Goal: Task Accomplishment & Management: Complete application form

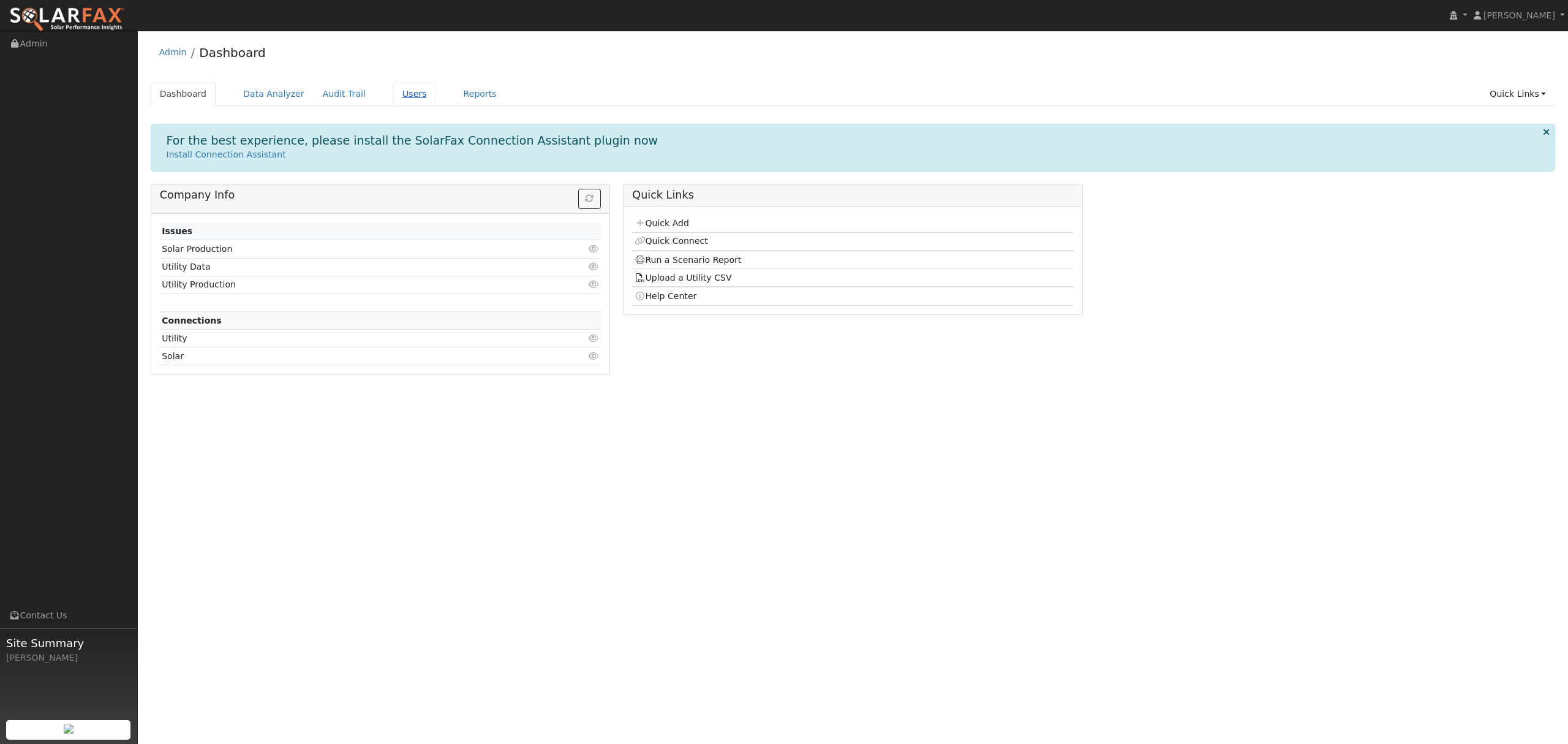
click at [393, 99] on link "Users" at bounding box center [414, 94] width 43 height 23
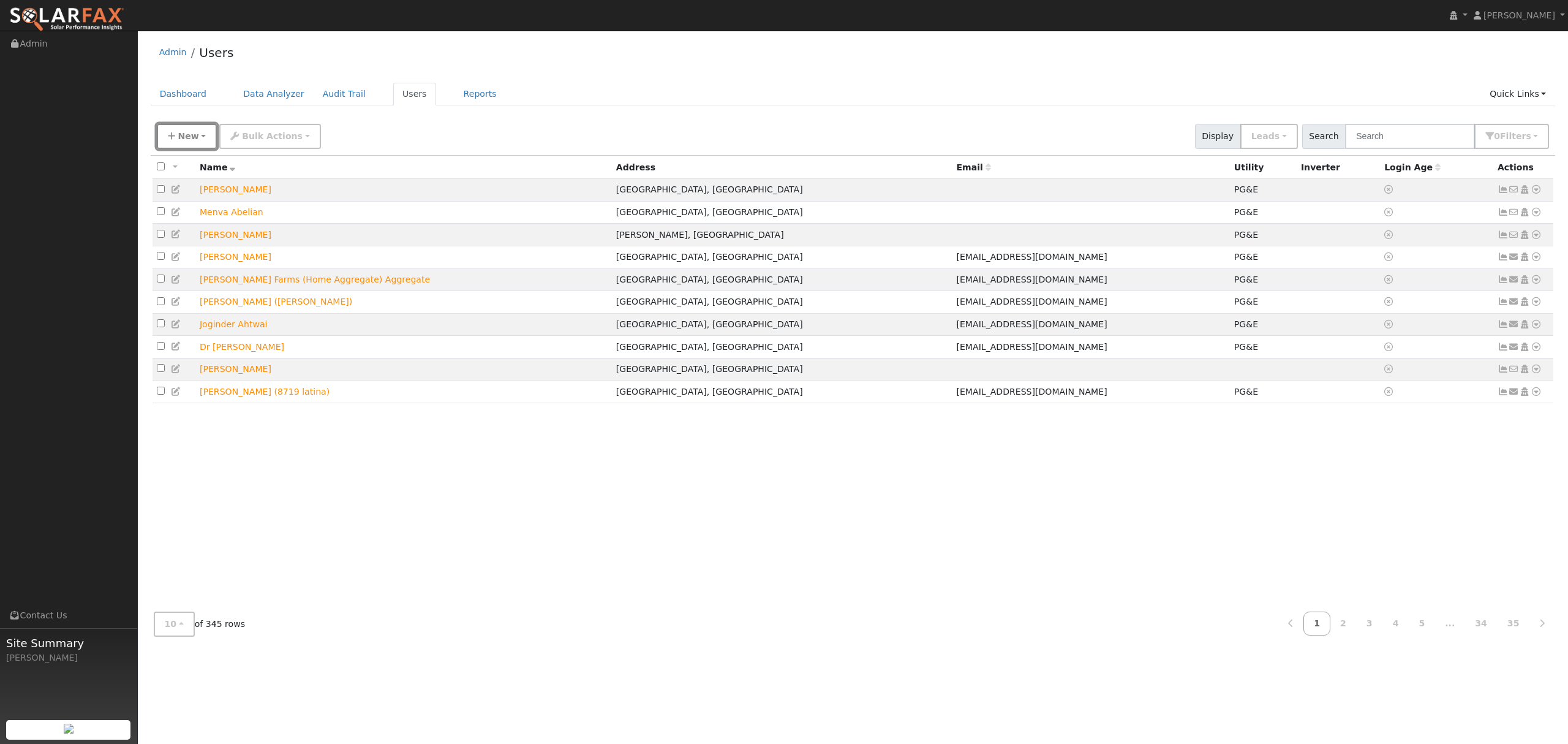
click at [203, 136] on button "New" at bounding box center [187, 136] width 61 height 25
click at [197, 191] on link "Quick Add" at bounding box center [208, 189] width 102 height 17
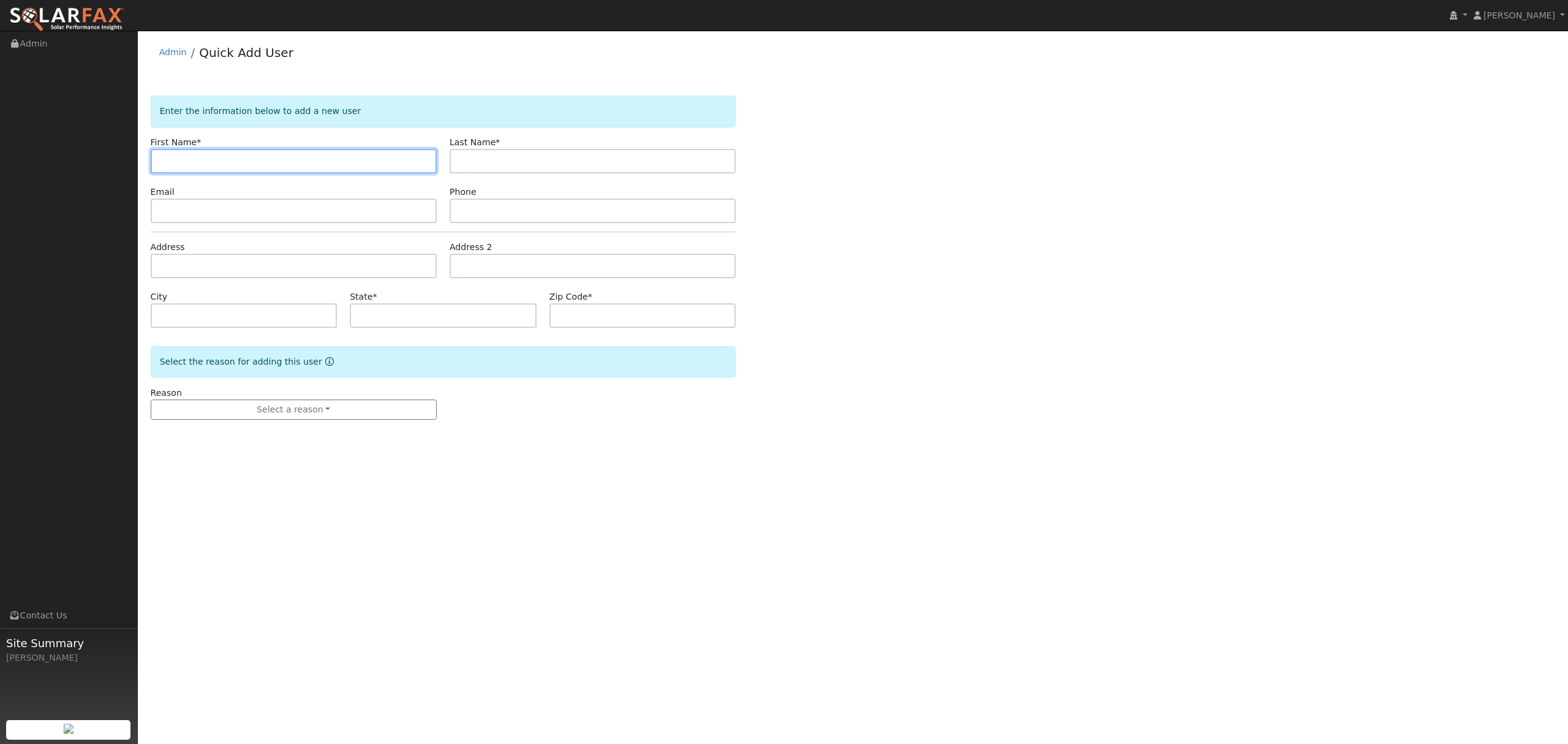
click at [246, 164] on input "text" at bounding box center [294, 161] width 286 height 24
type input "[PERSON_NAME]"
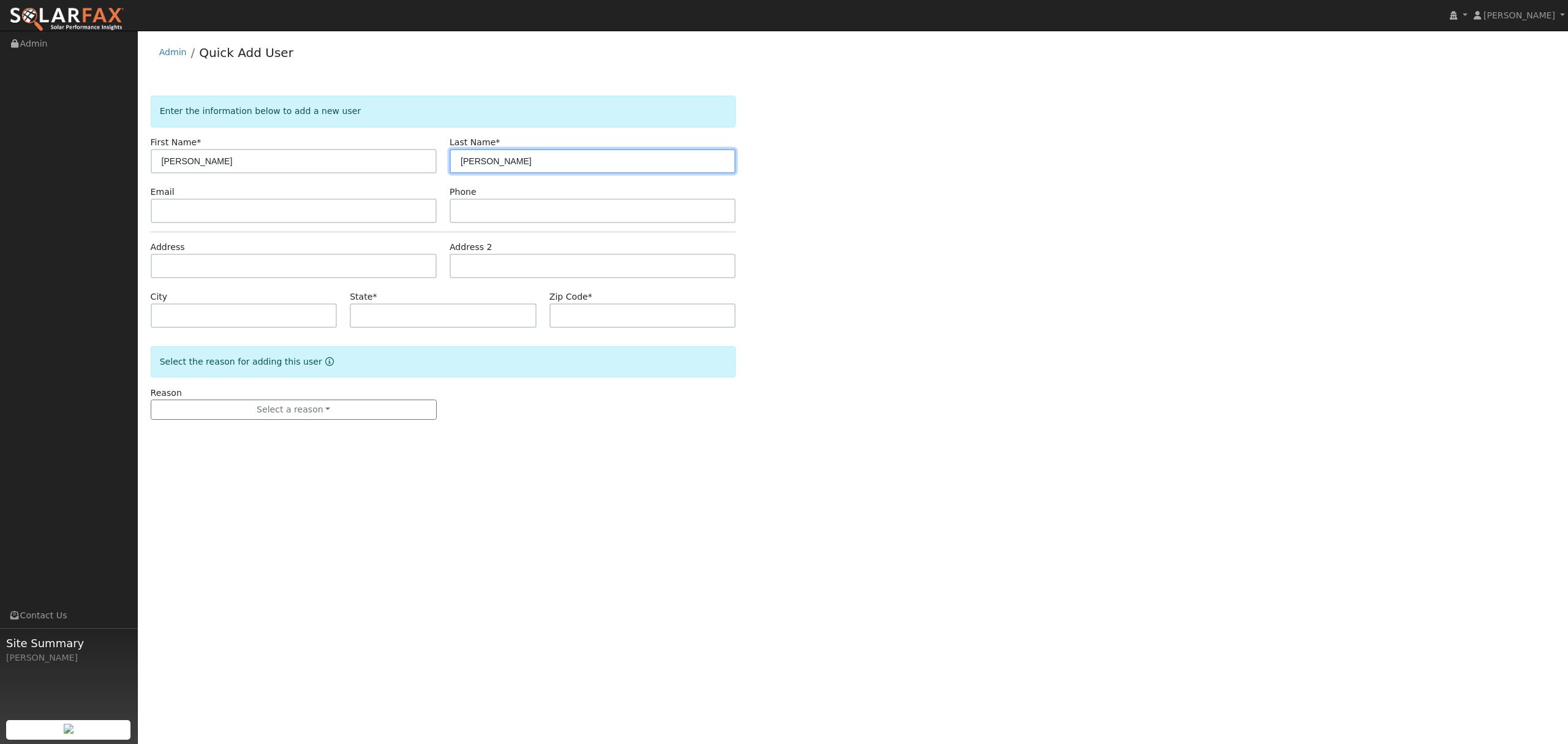
type input "[PERSON_NAME]"
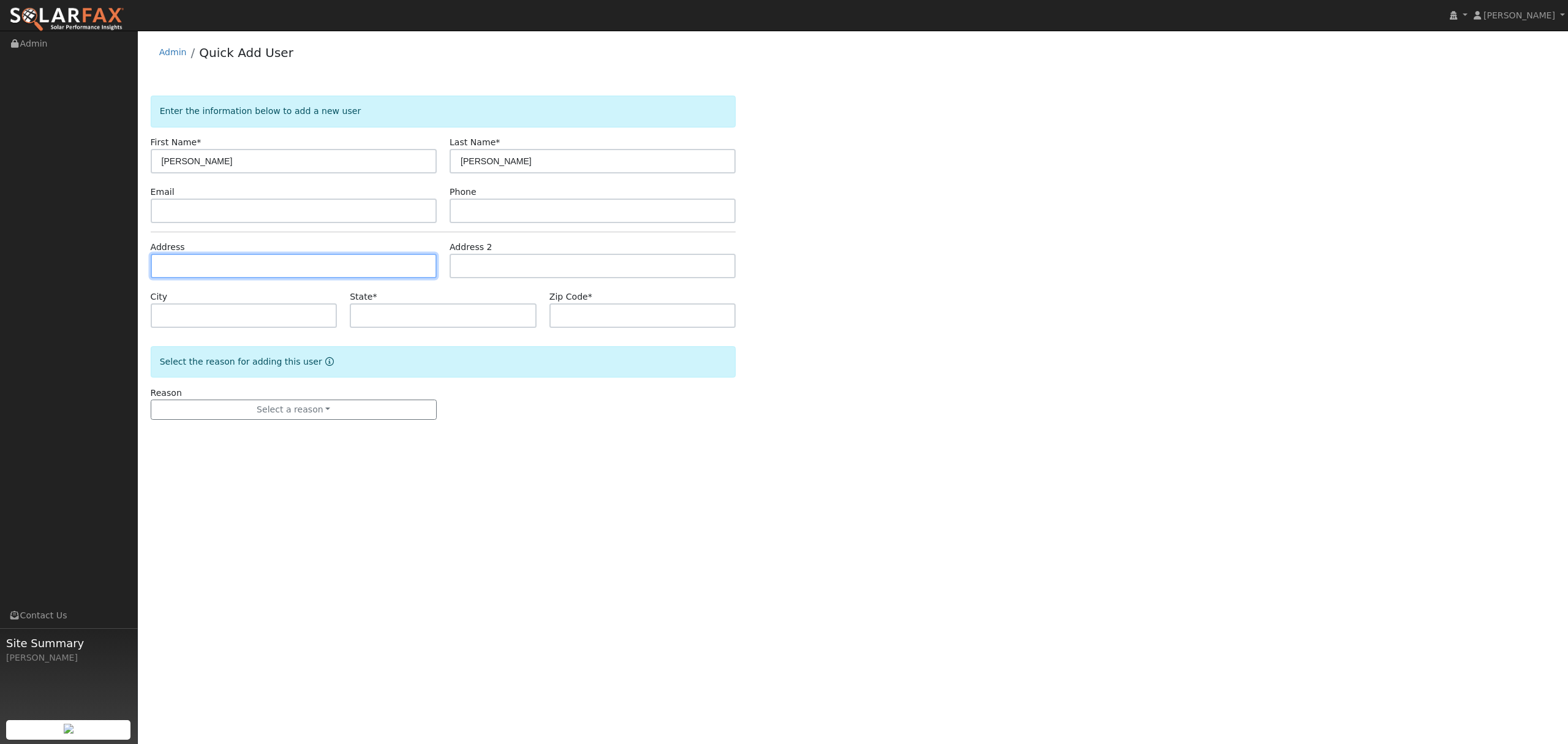
click at [218, 276] on input "text" at bounding box center [294, 265] width 286 height 24
type input "[STREET_ADDRESS]"
type input "Sacramento"
type input "CA"
type input "95814"
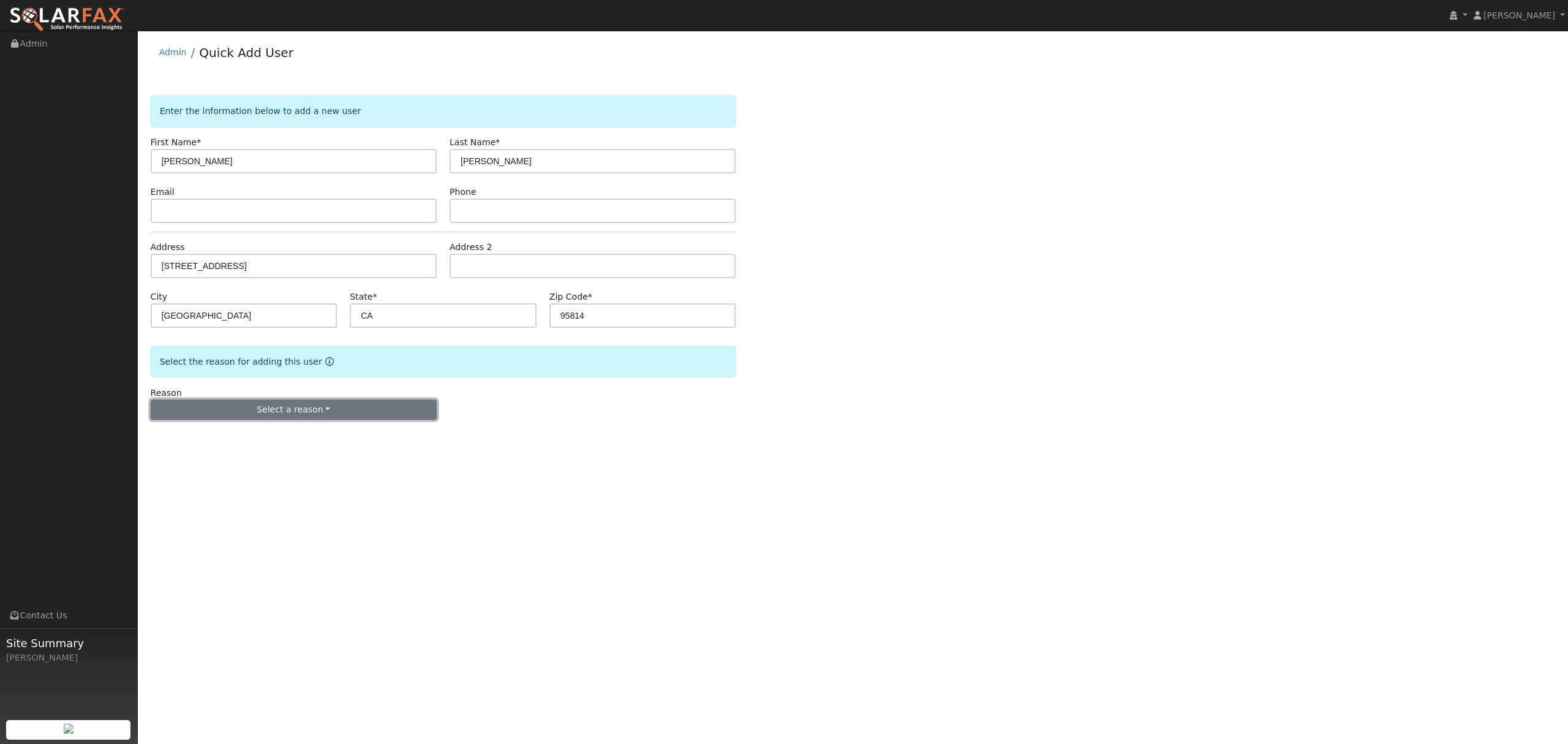
click at [324, 405] on button "Select a reason" at bounding box center [294, 409] width 286 height 21
click at [203, 442] on link "New lead" at bounding box center [219, 435] width 136 height 17
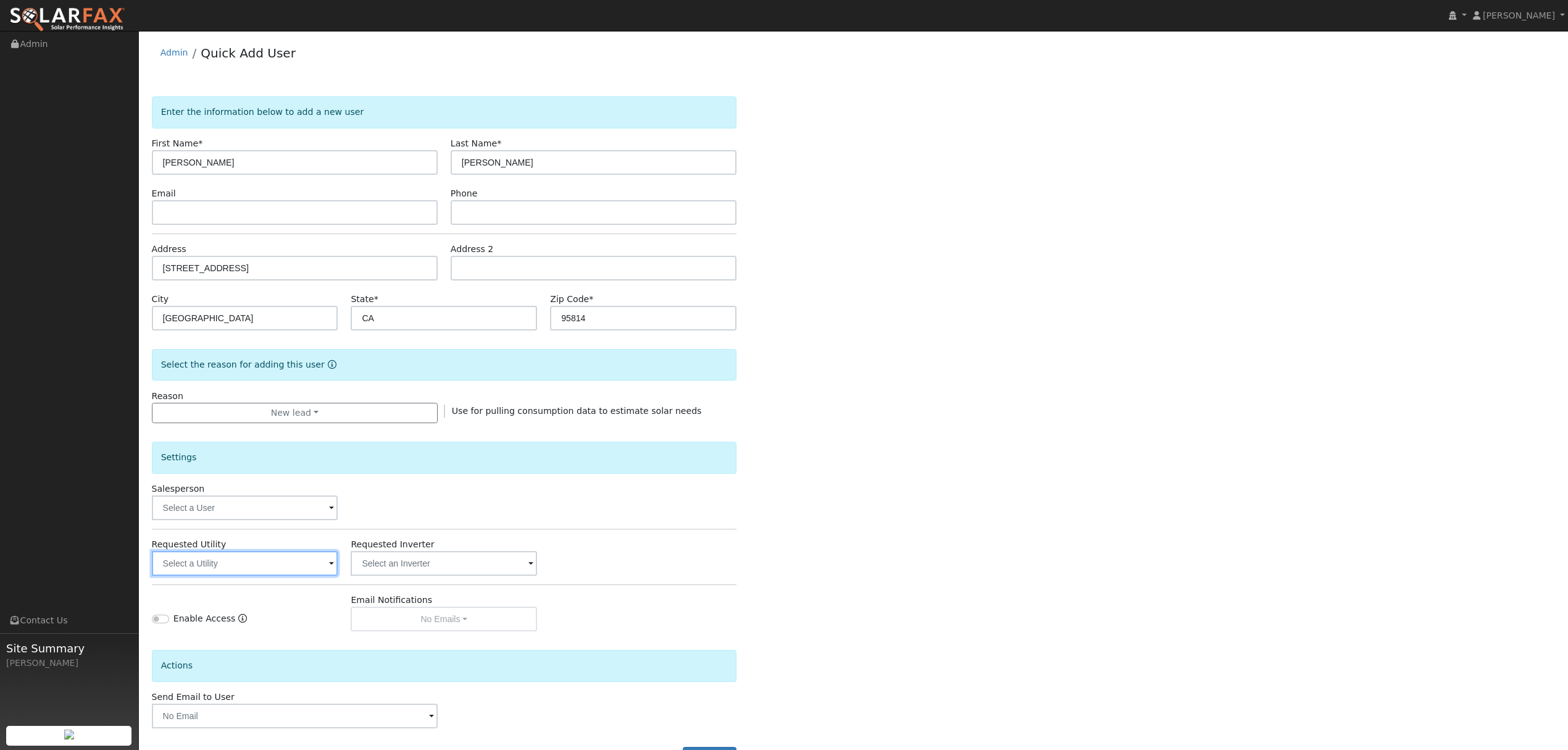
click at [250, 569] on input "text" at bounding box center [245, 563] width 187 height 25
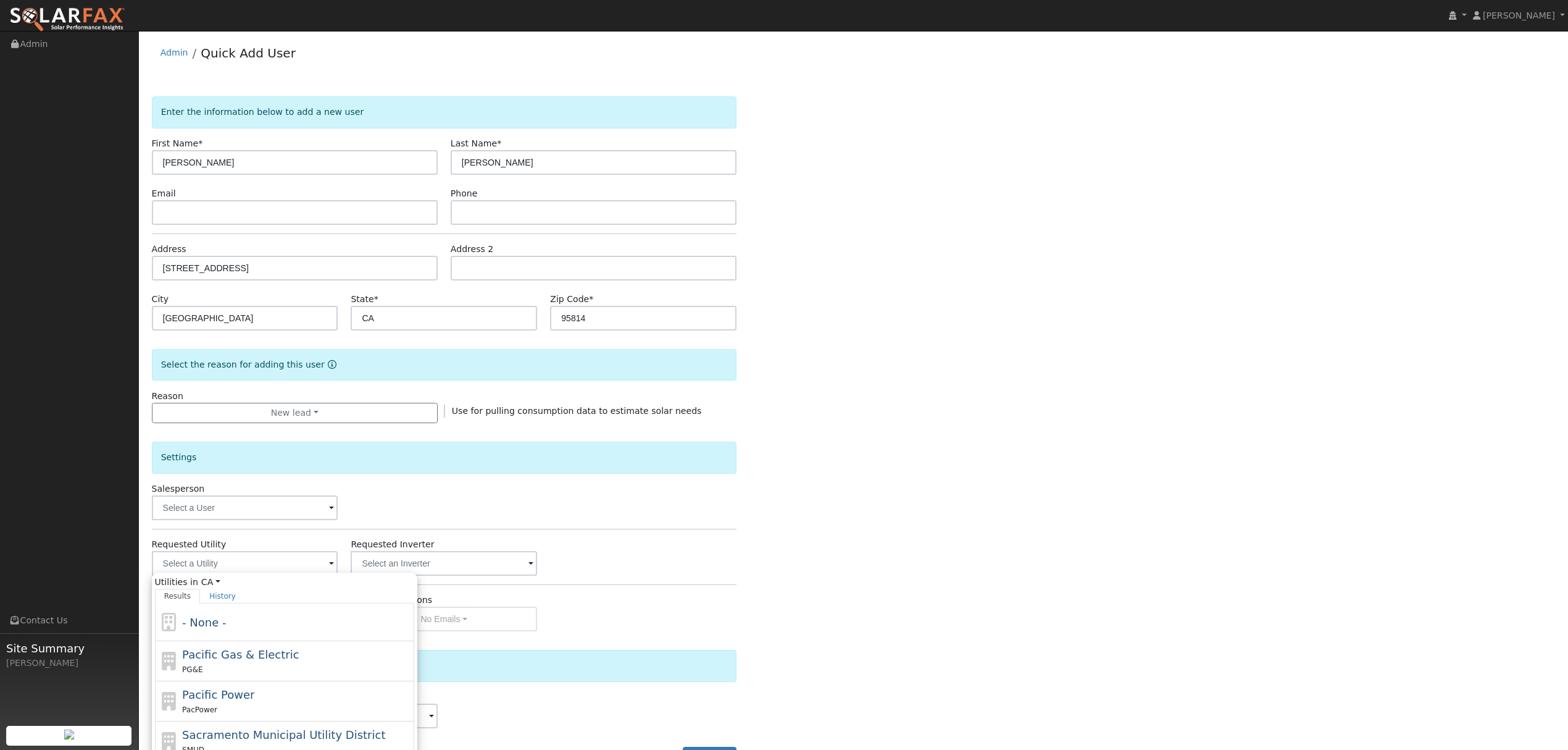
drag, startPoint x: 237, startPoint y: 669, endPoint x: 262, endPoint y: 667, distance: 25.1
click at [237, 669] on div "PG&E" at bounding box center [296, 669] width 229 height 13
type input "Pacific Gas & Electric"
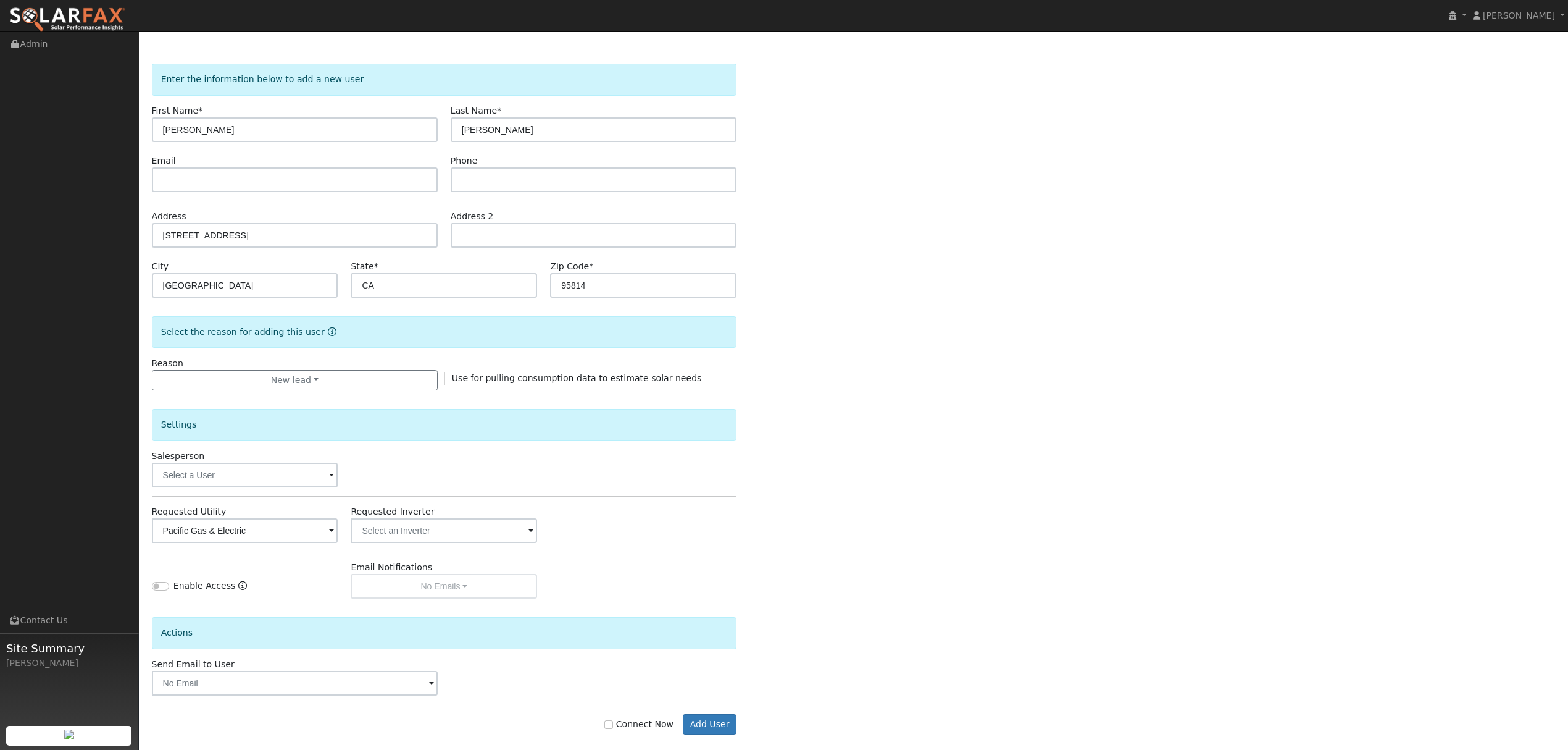
scroll to position [50, 0]
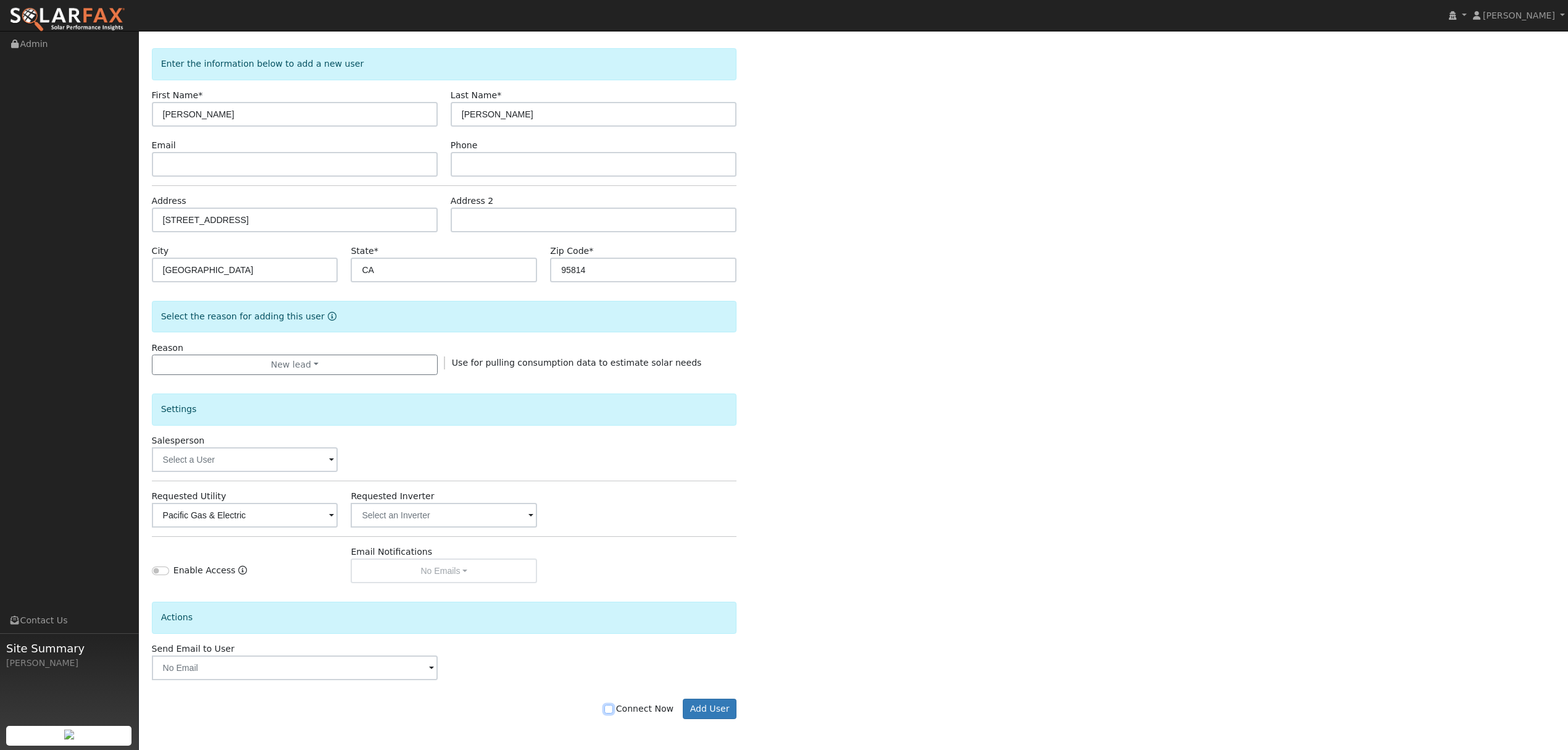
click at [613, 712] on input "Connect Now" at bounding box center [608, 709] width 9 height 9
checkbox input "true"
click at [714, 717] on button "Add User" at bounding box center [710, 709] width 54 height 21
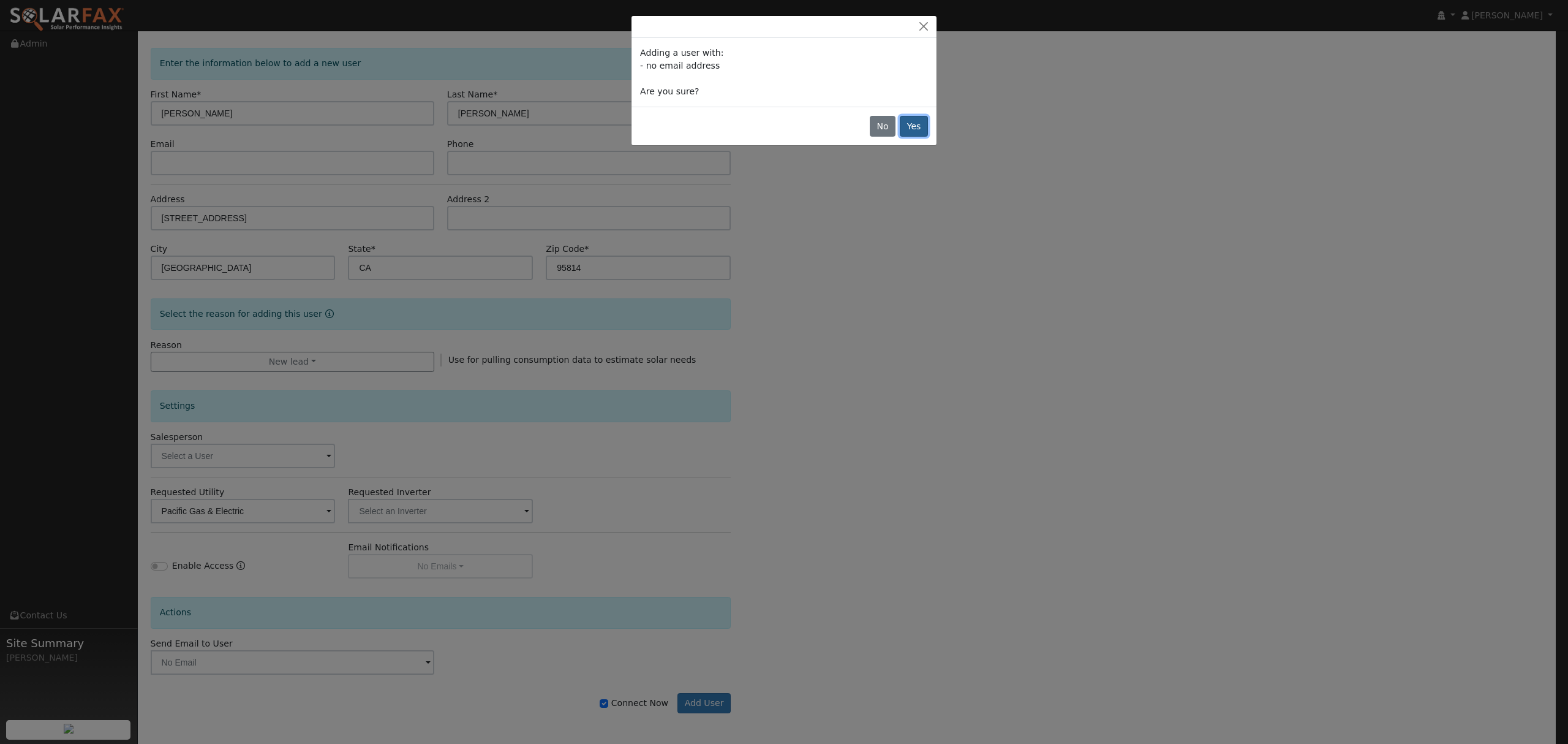
click at [915, 136] on button "Yes" at bounding box center [914, 126] width 28 height 21
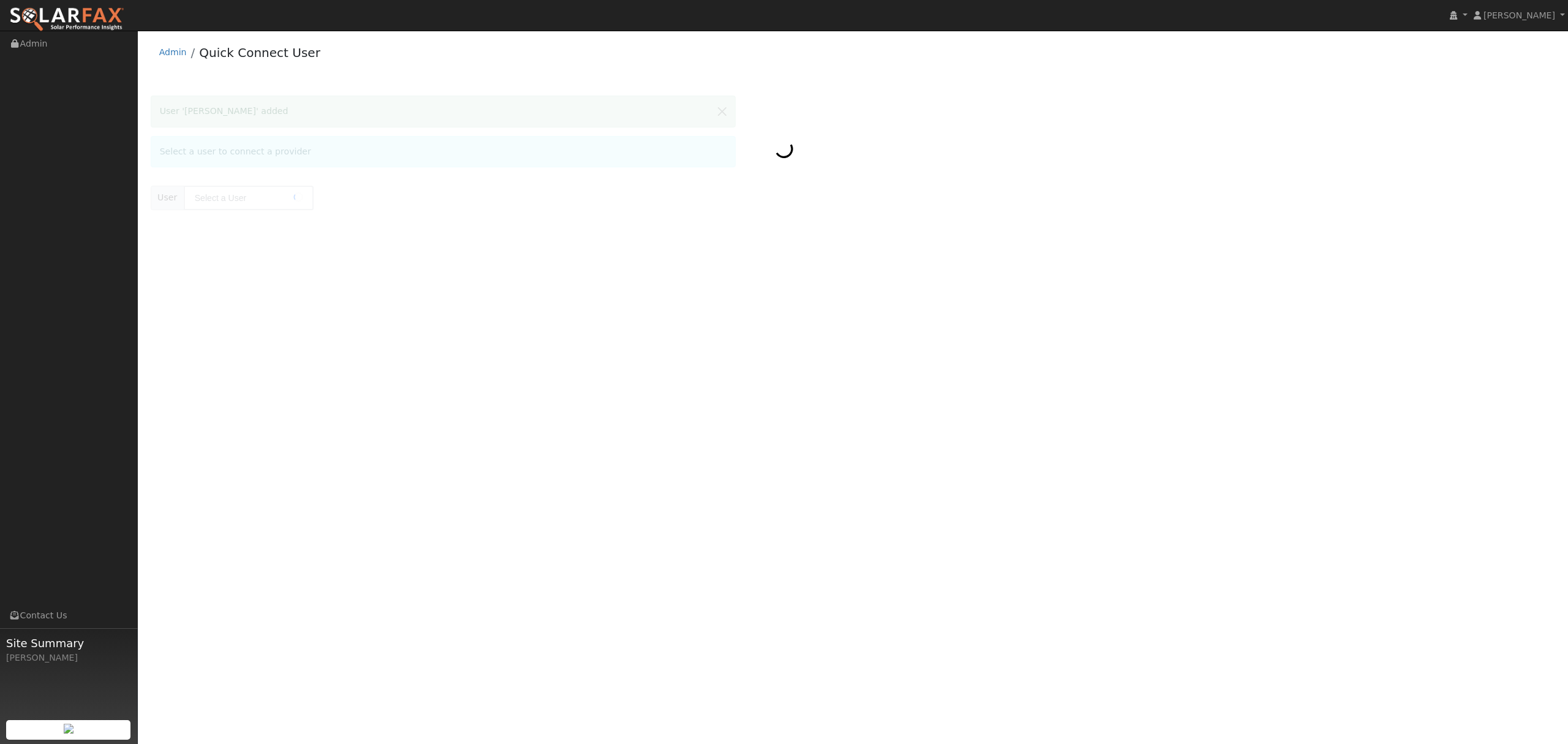
type input "[PERSON_NAME]"
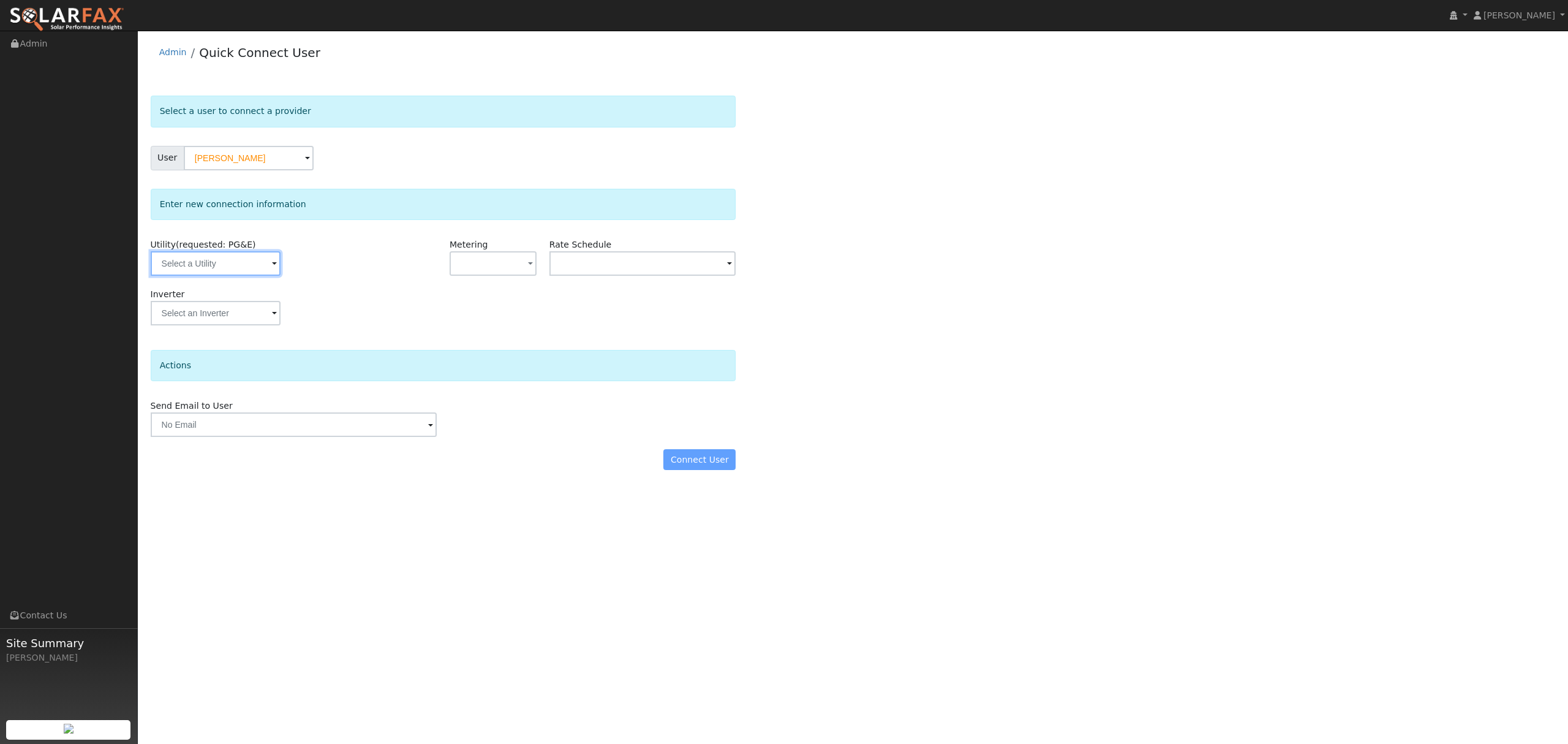
click at [214, 263] on input "text" at bounding box center [216, 263] width 130 height 24
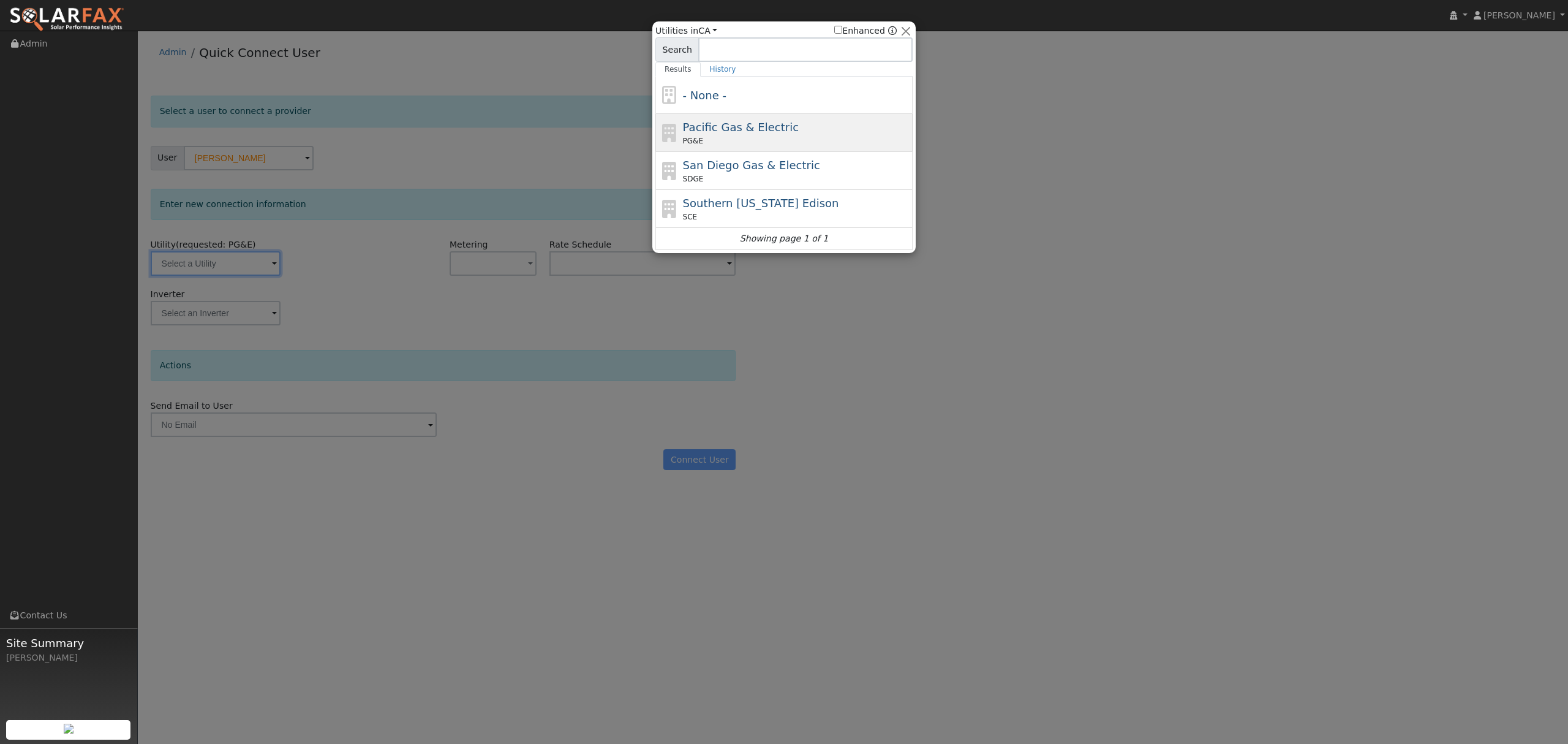
click at [706, 136] on div "Pacific Gas & Electric PG&E" at bounding box center [796, 133] width 227 height 28
type input "PG&E"
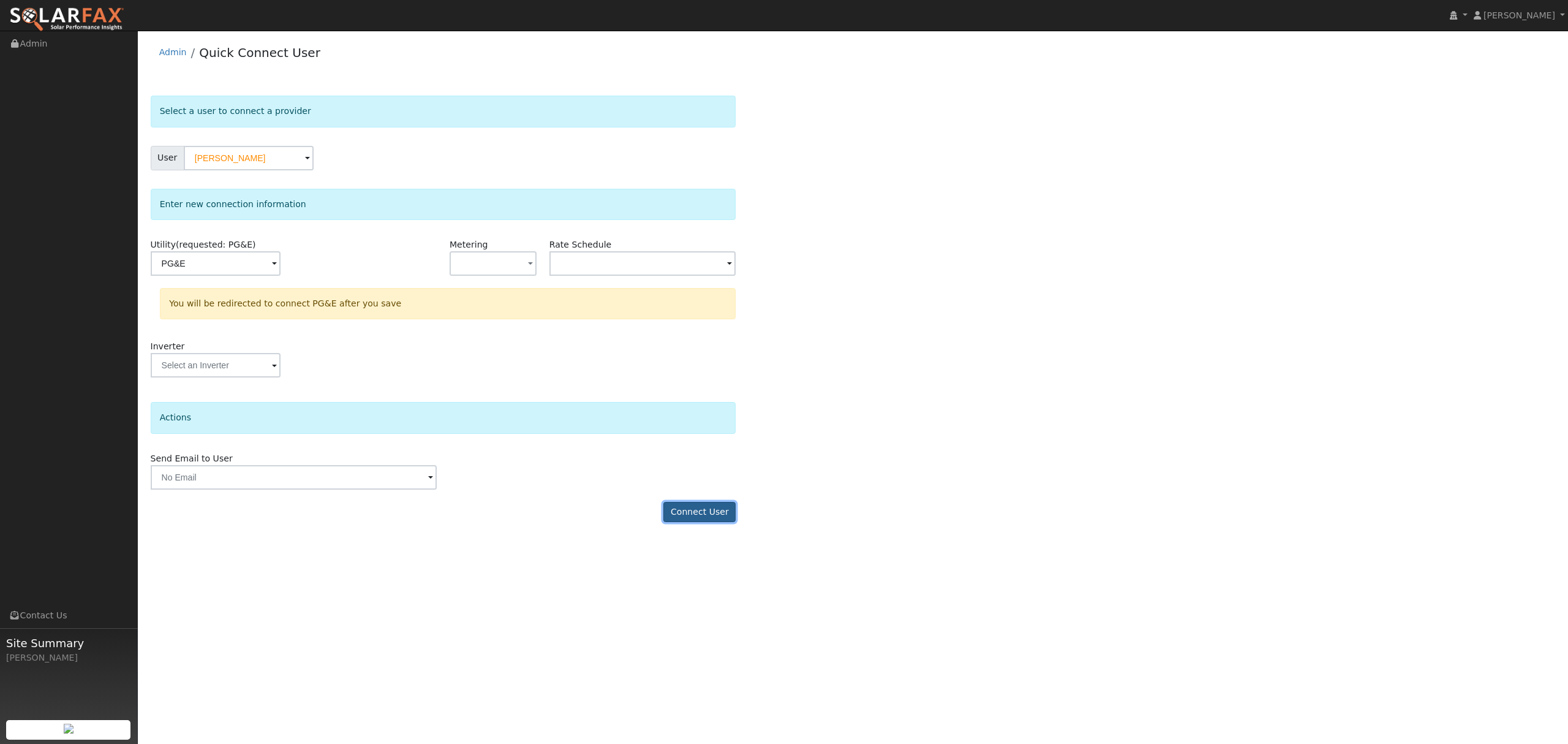
click at [711, 513] on button "Connect User" at bounding box center [699, 512] width 72 height 21
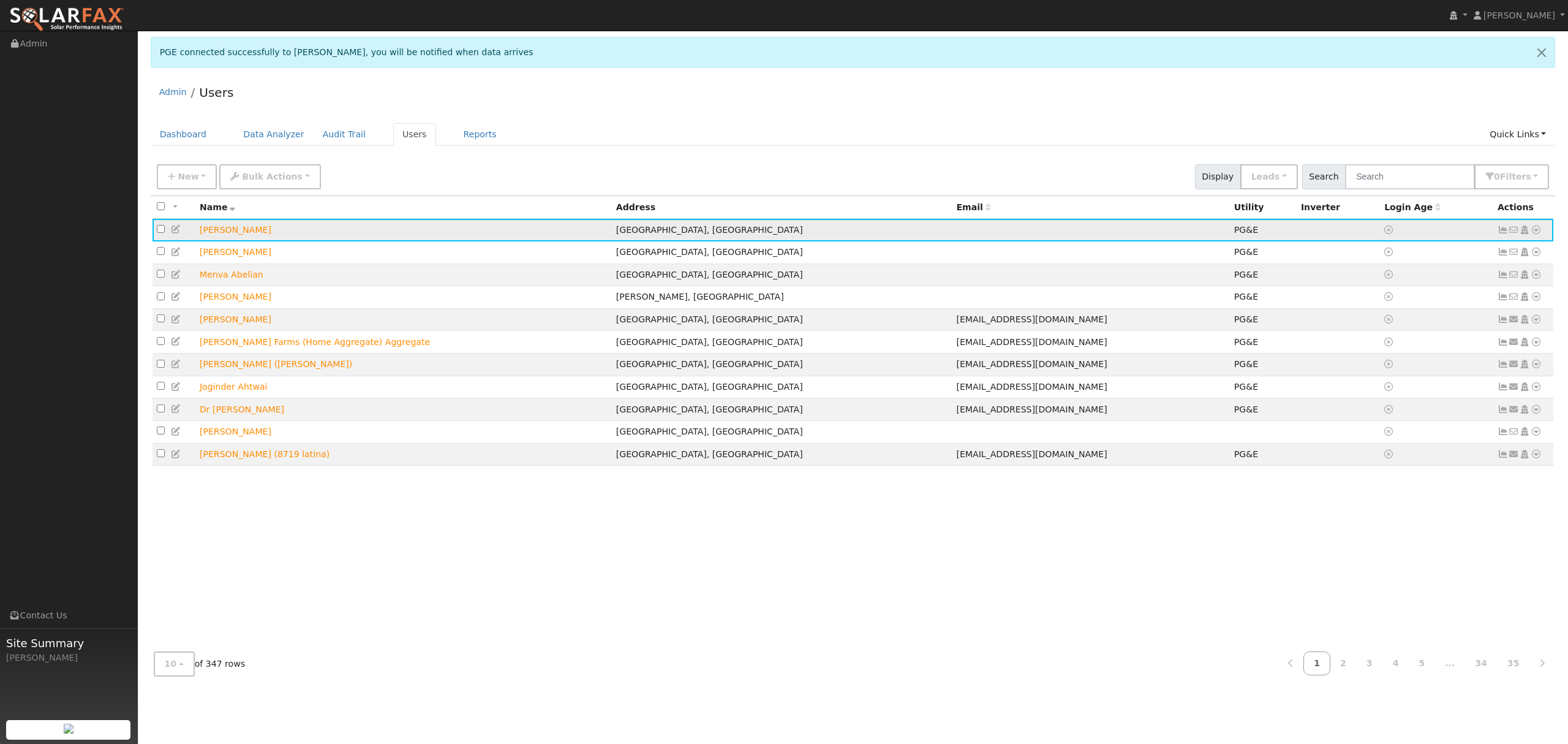
click at [1532, 232] on icon at bounding box center [1536, 230] width 11 height 9
click at [1492, 259] on link "Data Analyzer" at bounding box center [1495, 252] width 89 height 17
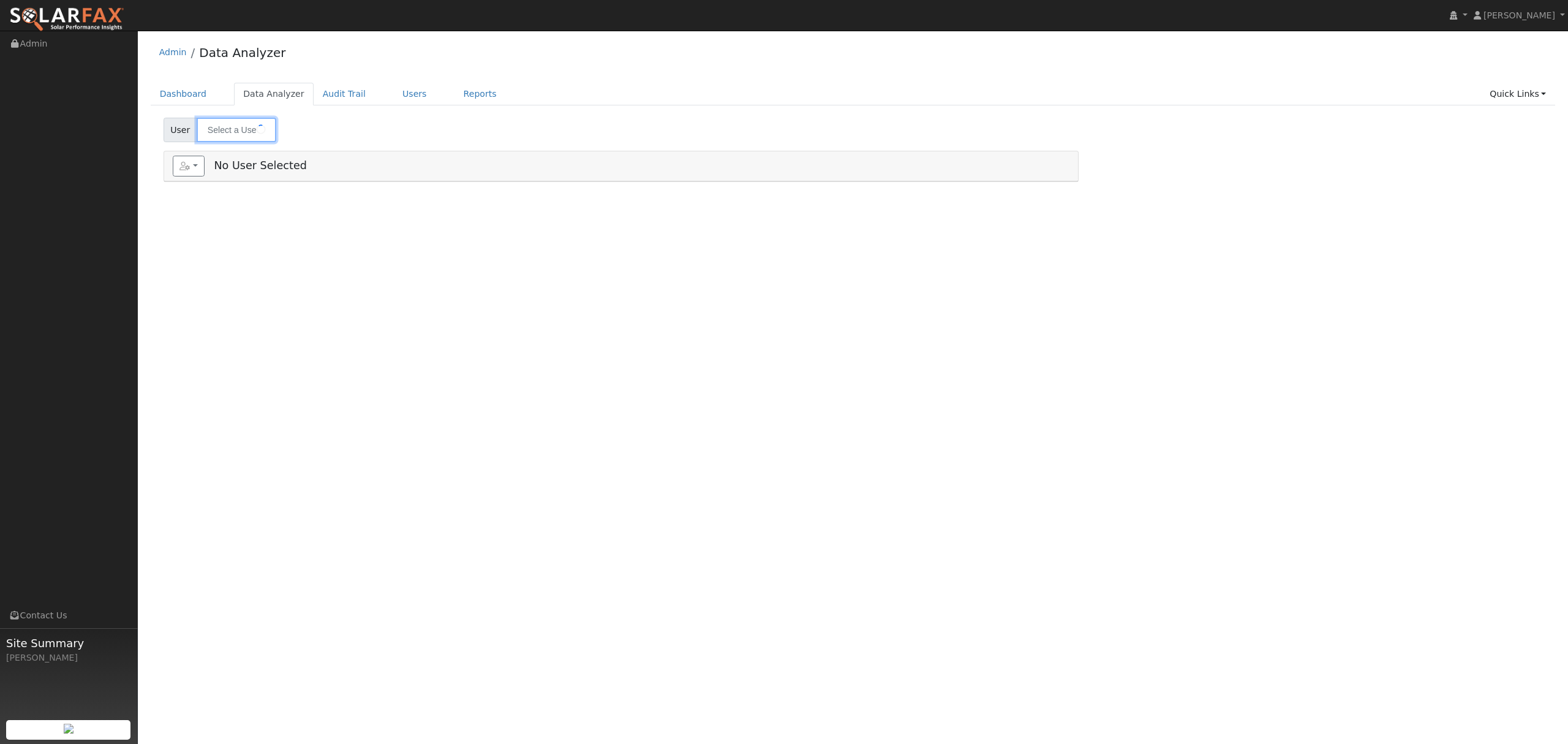
type input "[PERSON_NAME]"
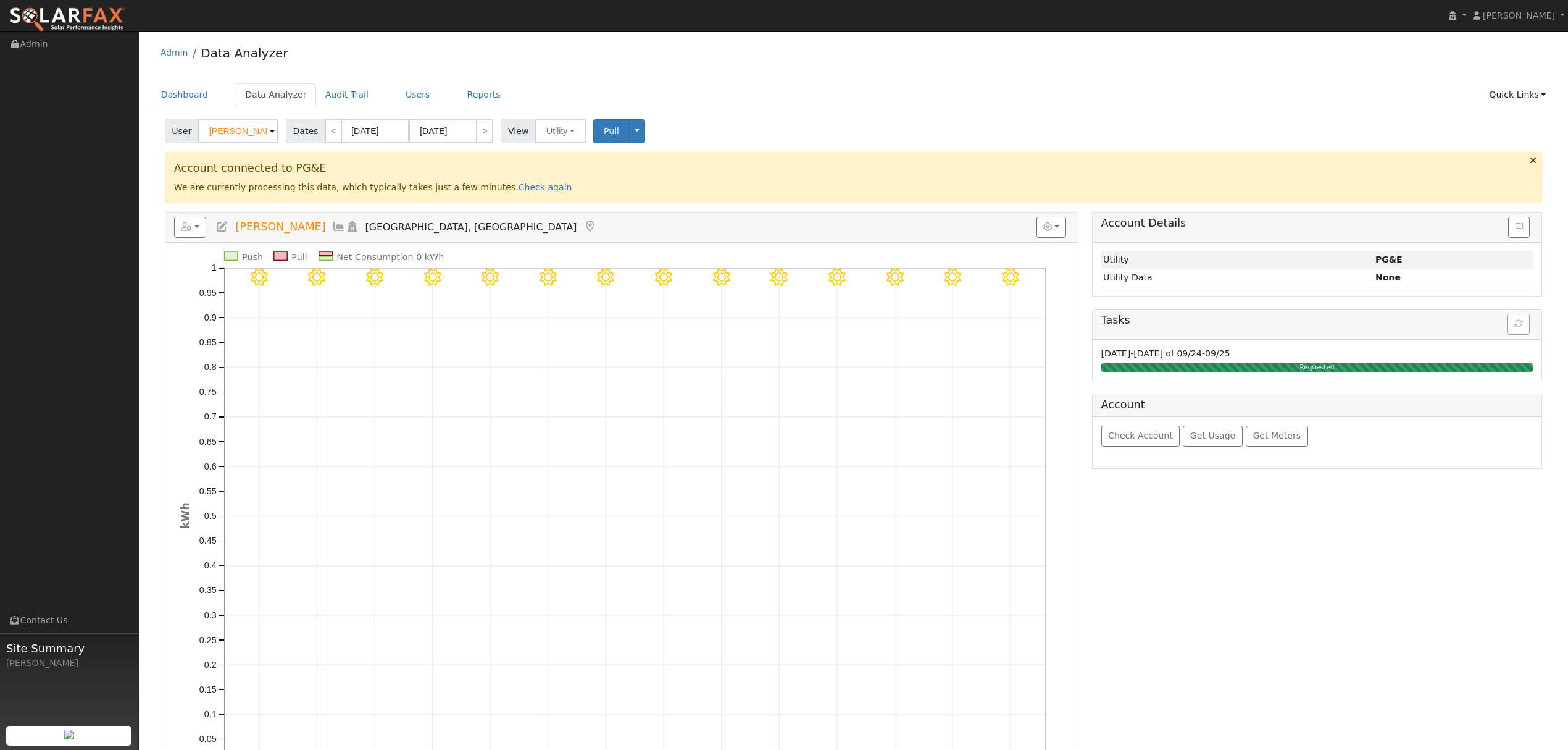
click at [332, 228] on icon at bounding box center [339, 226] width 13 height 11
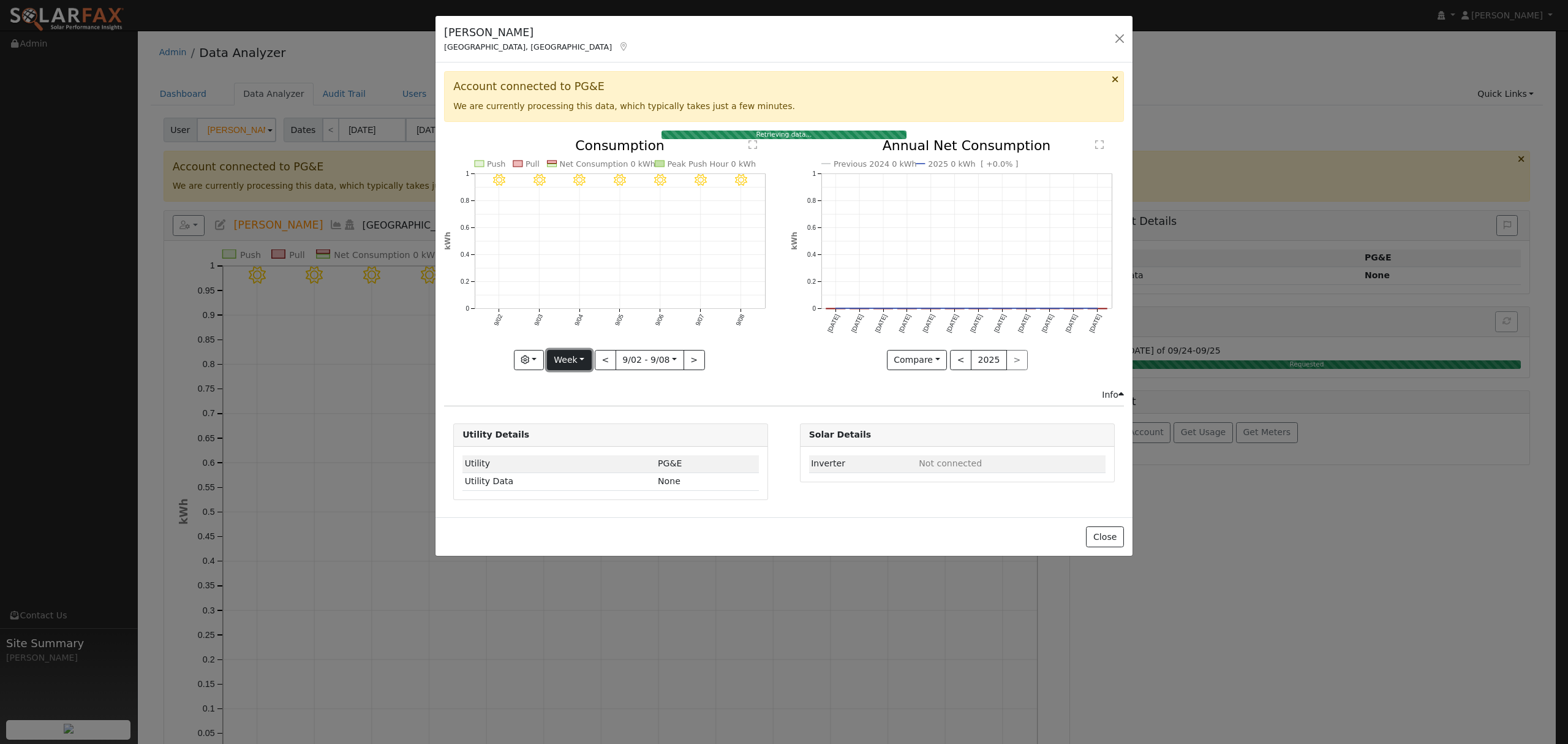
click at [572, 367] on button "Week" at bounding box center [570, 360] width 45 height 21
click at [564, 434] on link "Year" at bounding box center [589, 437] width 85 height 17
type input "2024-09-01"
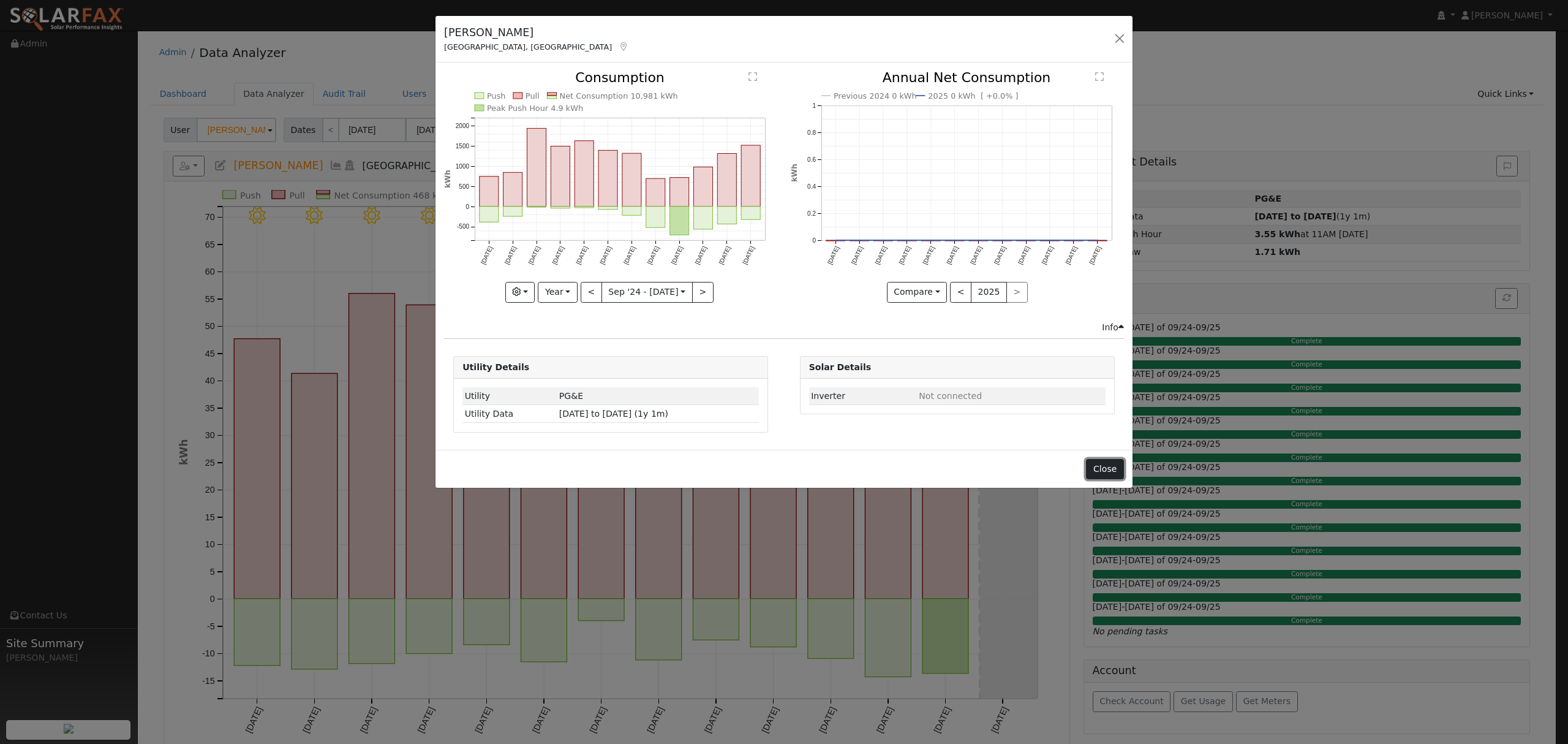
click at [1103, 469] on button "Close" at bounding box center [1104, 469] width 37 height 21
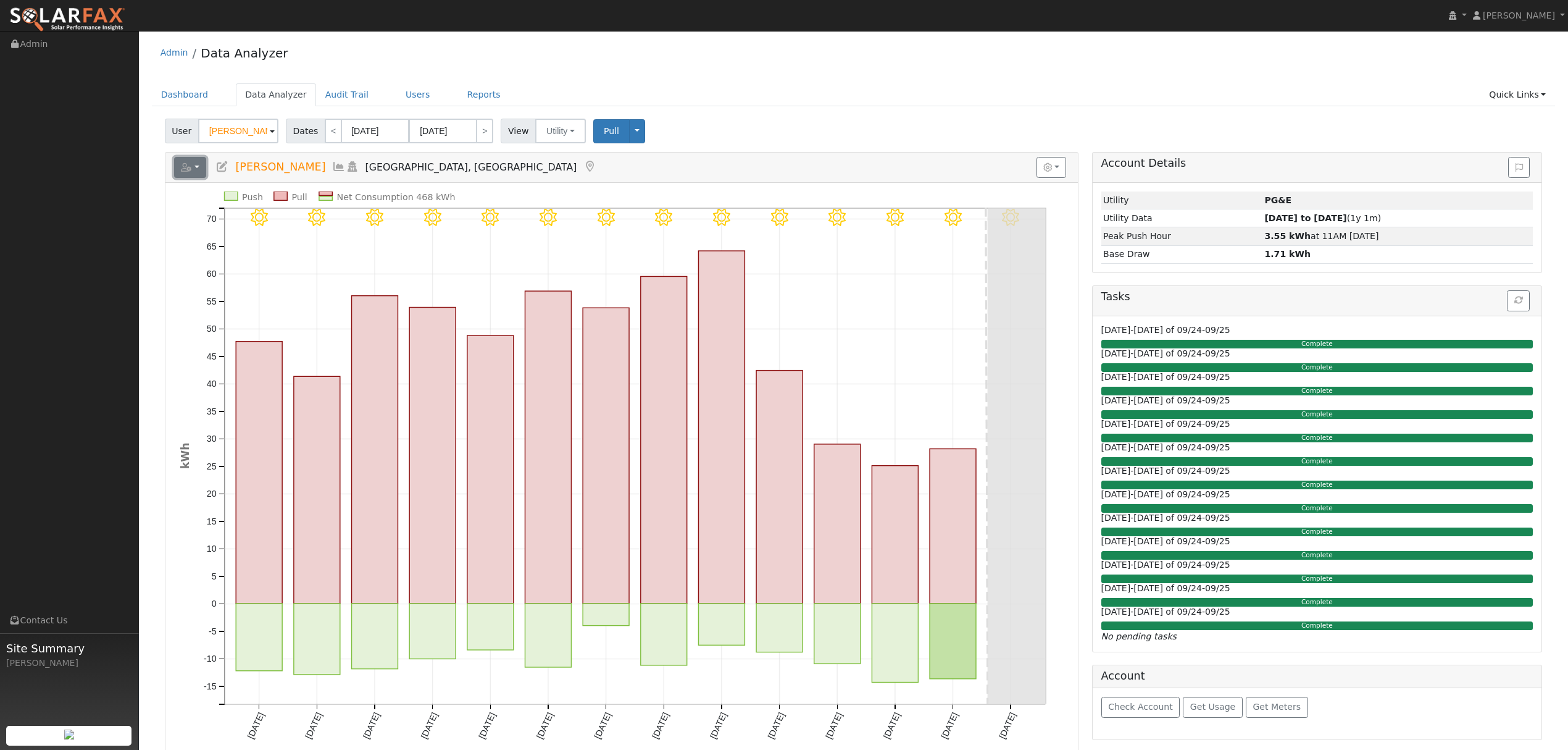
click at [195, 167] on button "button" at bounding box center [190, 167] width 33 height 21
click at [317, 221] on link "Export to CSV" at bounding box center [342, 223] width 89 height 15
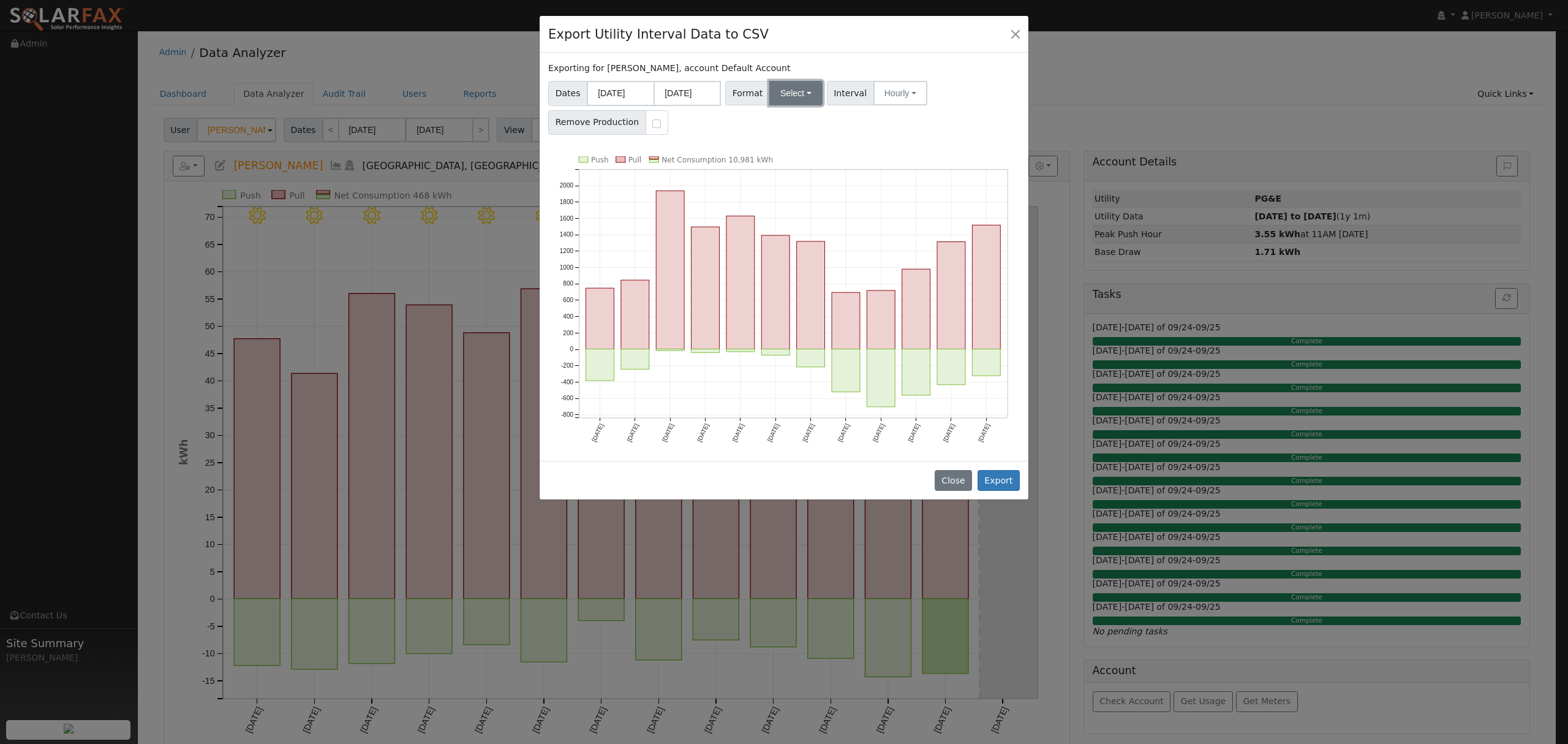
click at [805, 91] on button "Select" at bounding box center [796, 93] width 54 height 24
click at [793, 251] on link "Solargraf" at bounding box center [810, 251] width 87 height 17
click at [997, 481] on button "Export" at bounding box center [998, 480] width 42 height 21
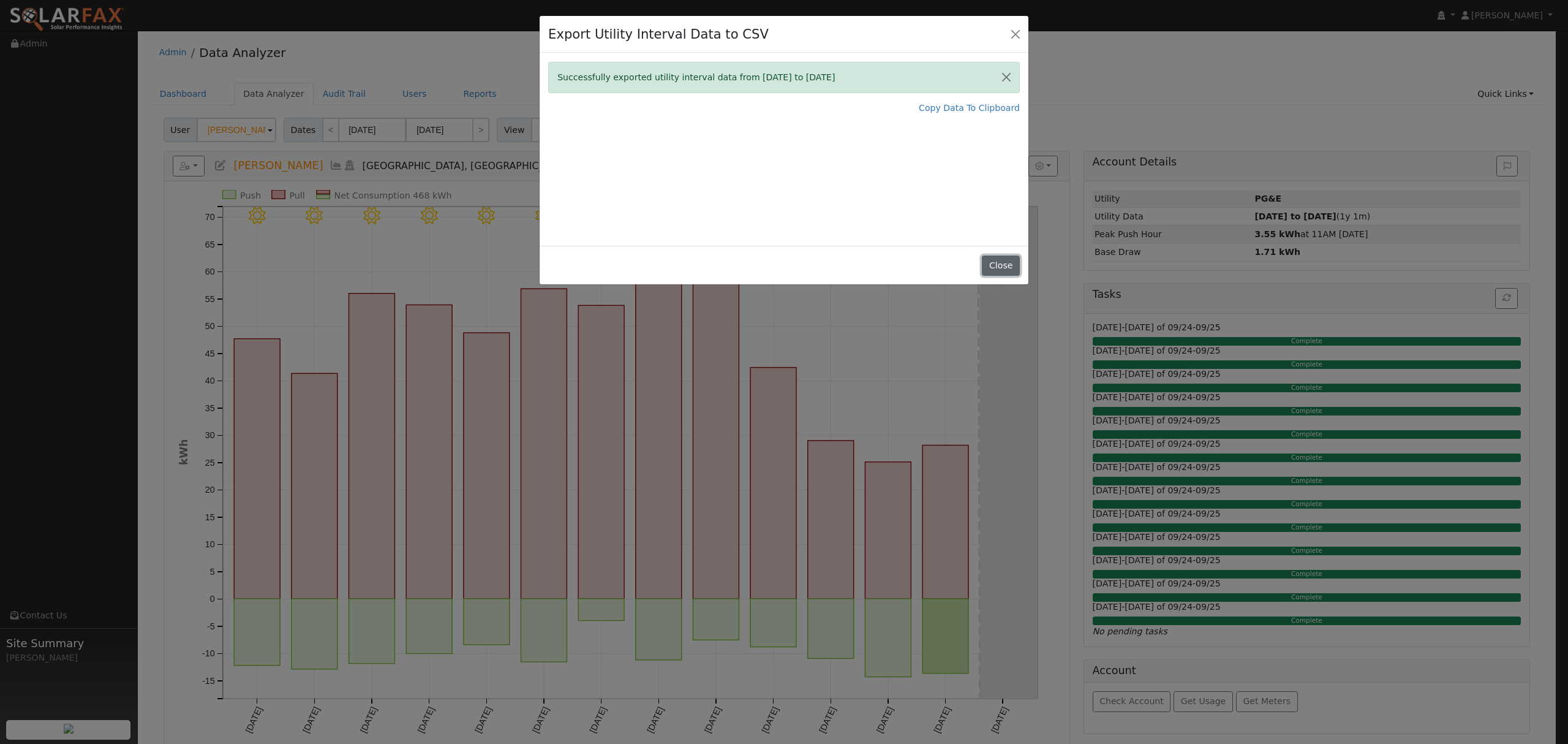
click at [1002, 267] on button "Close" at bounding box center [1000, 265] width 37 height 21
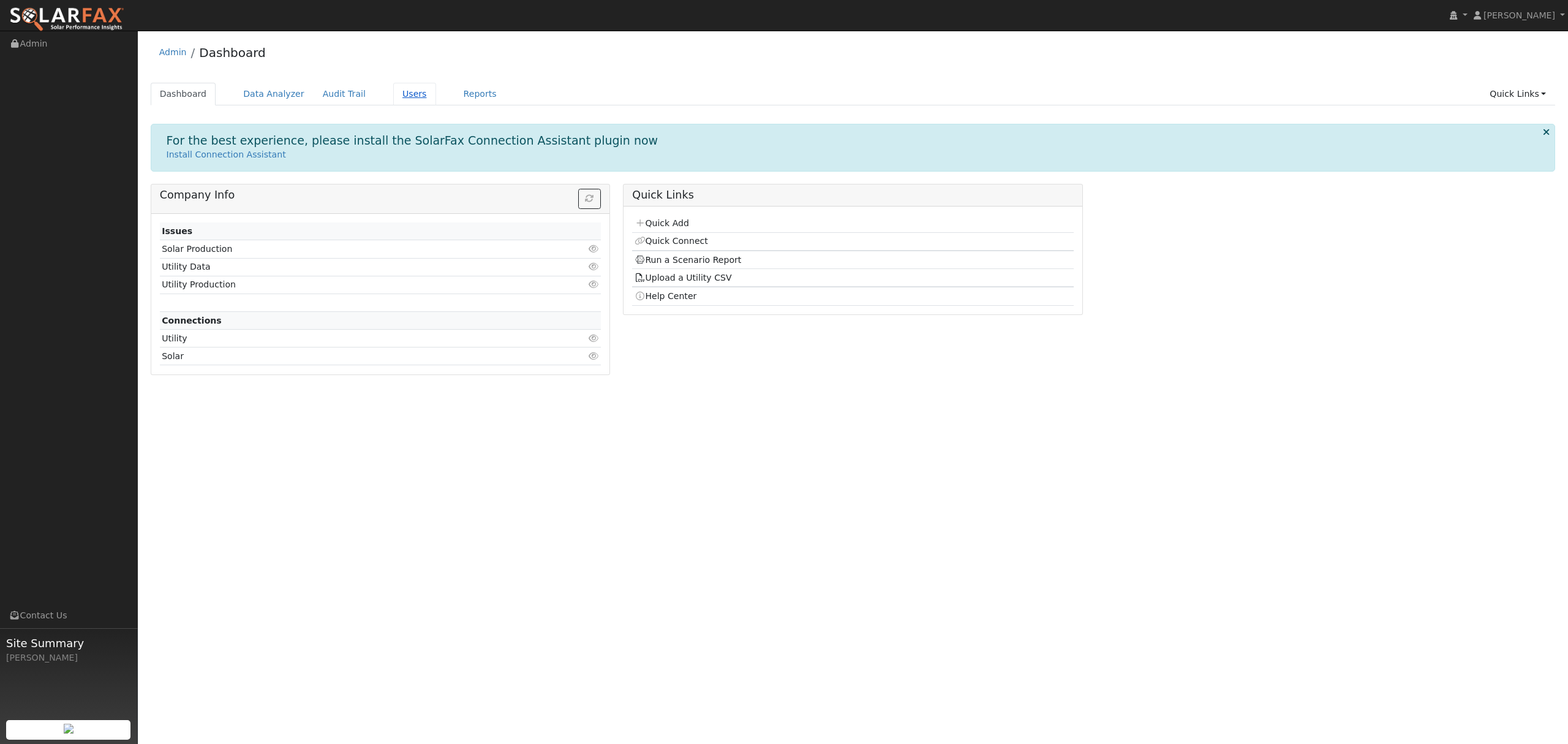
click at [402, 91] on link "Users" at bounding box center [414, 94] width 43 height 23
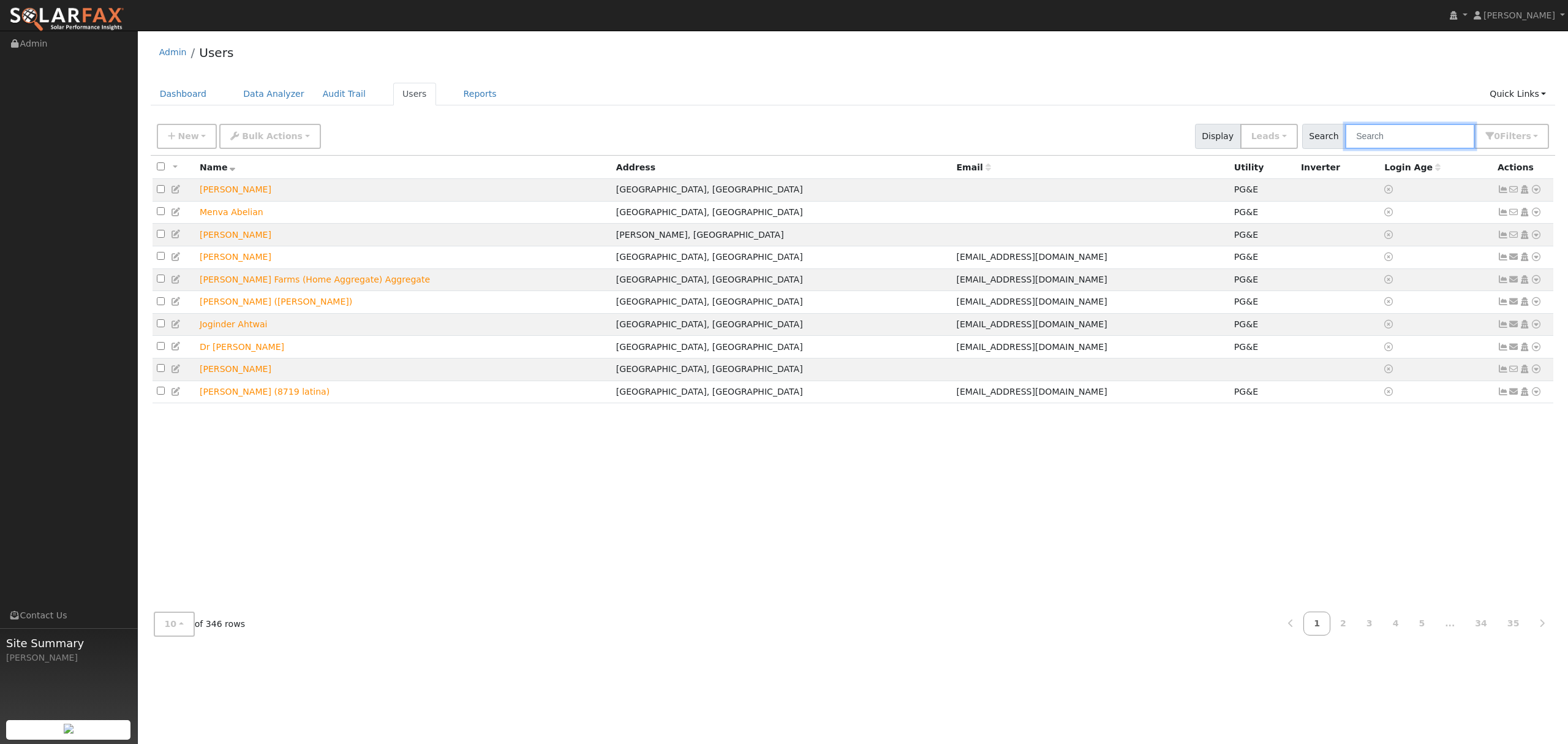
click at [1426, 136] on input "text" at bounding box center [1410, 136] width 130 height 25
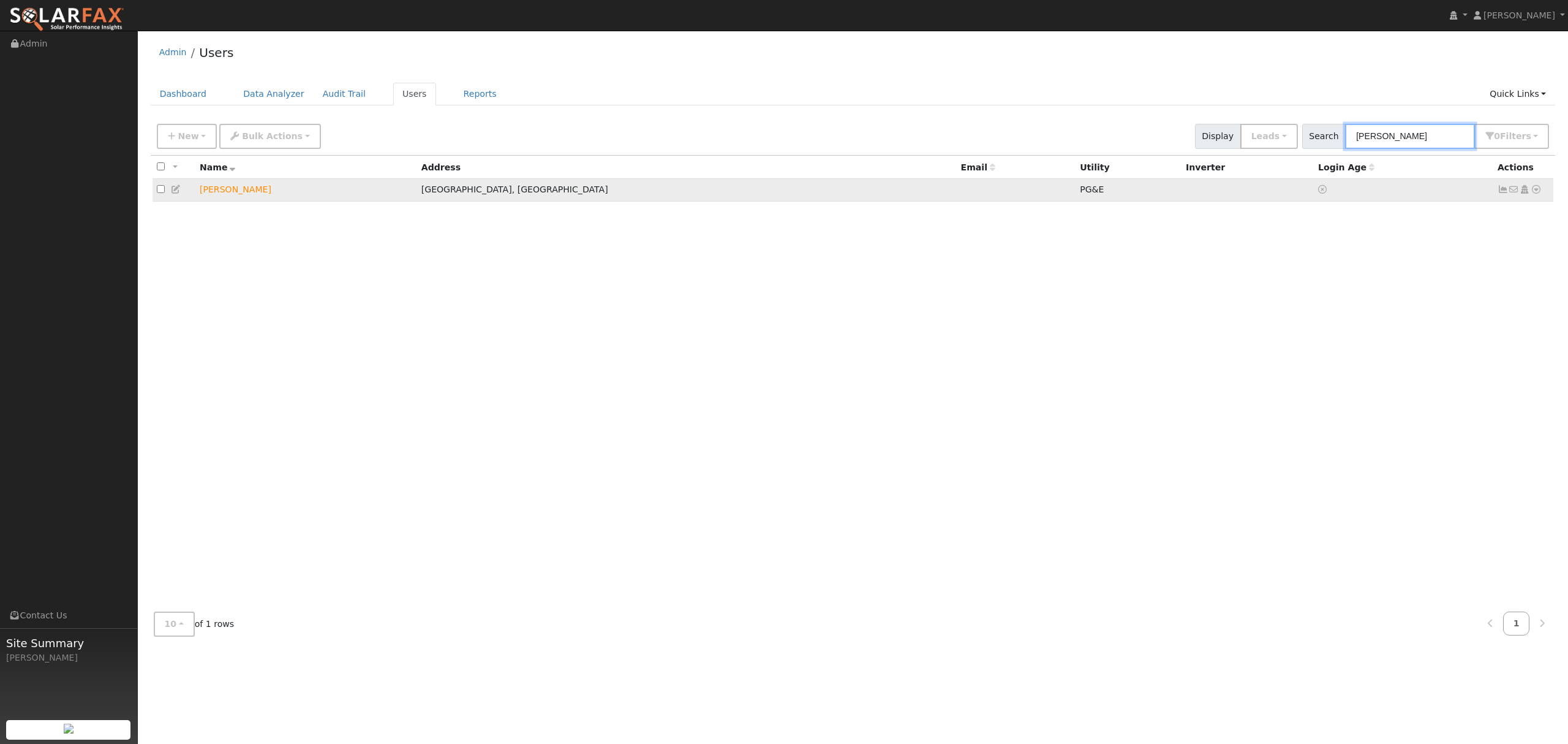
type input "[PERSON_NAME]"
click at [1536, 189] on icon at bounding box center [1536, 189] width 11 height 9
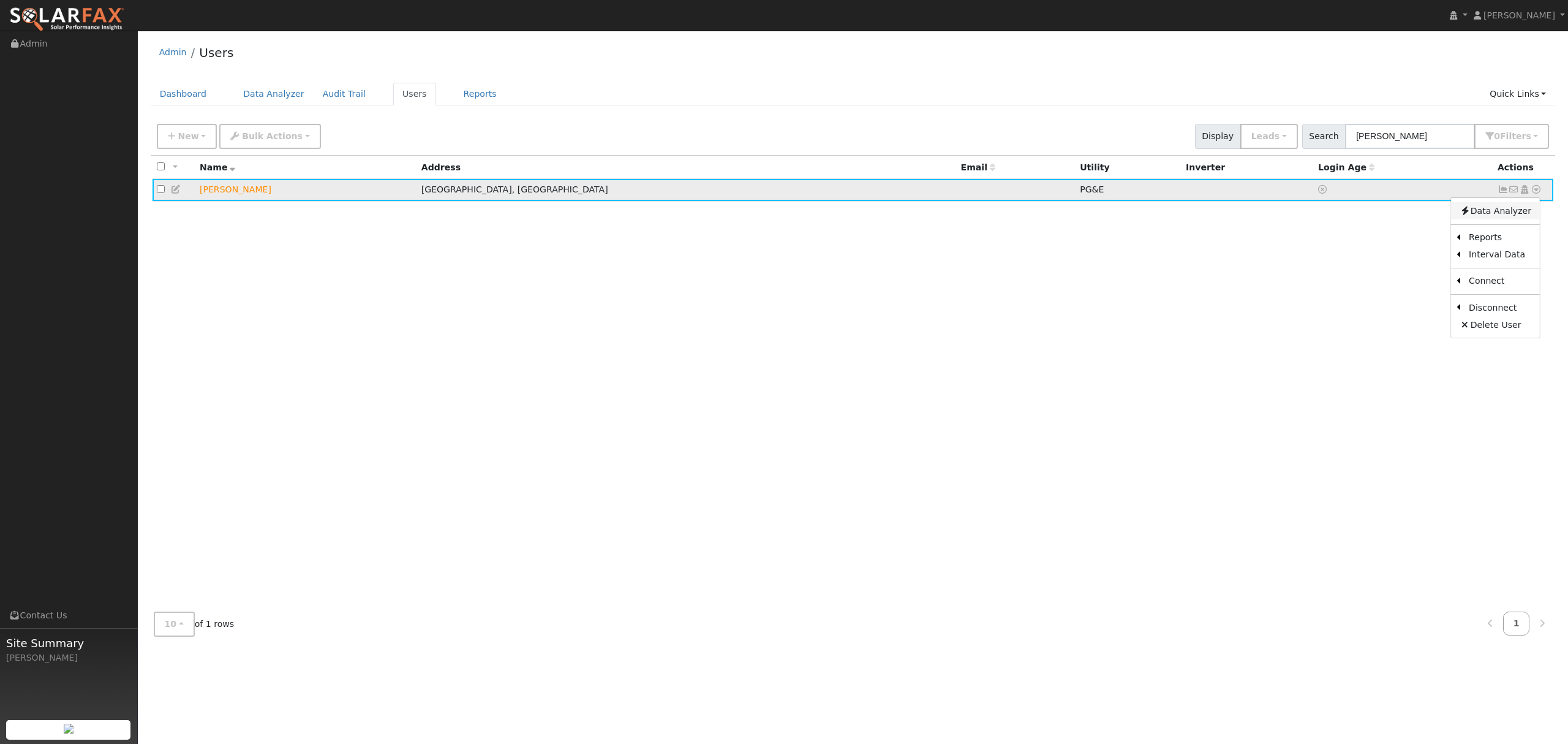
click at [1509, 214] on link "Data Analyzer" at bounding box center [1495, 210] width 89 height 17
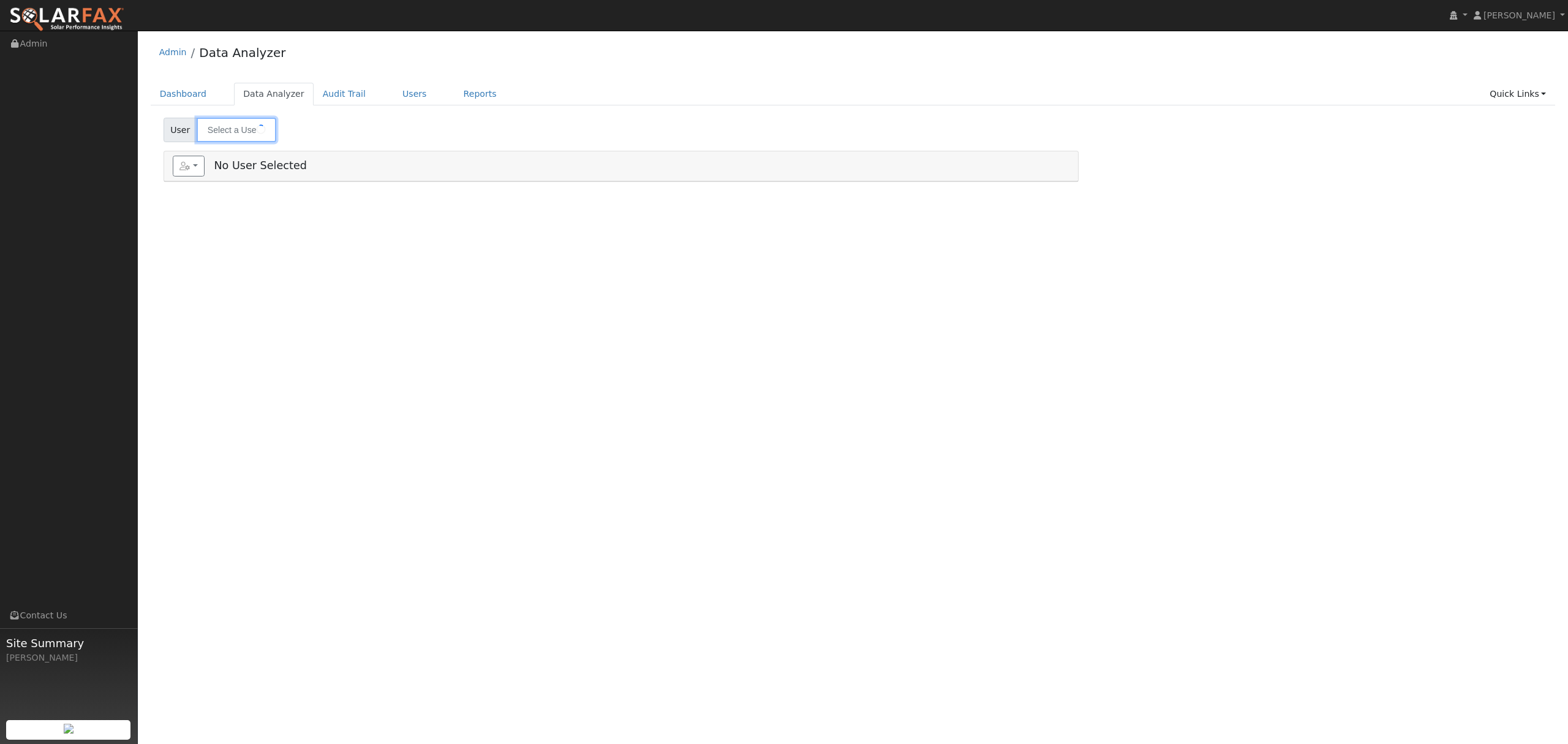
type input "[PERSON_NAME]"
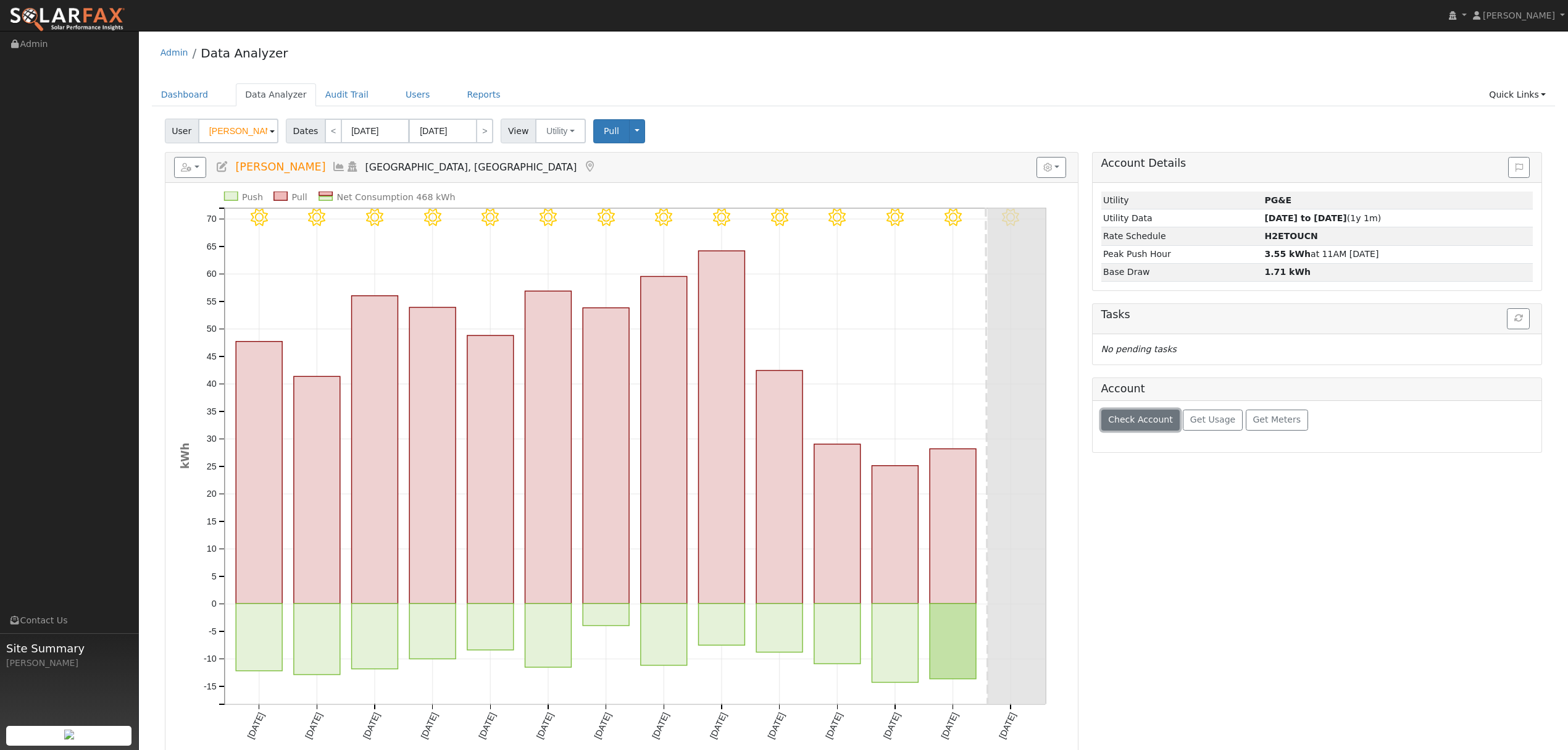
click at [1144, 424] on span "Check Account" at bounding box center [1140, 419] width 65 height 10
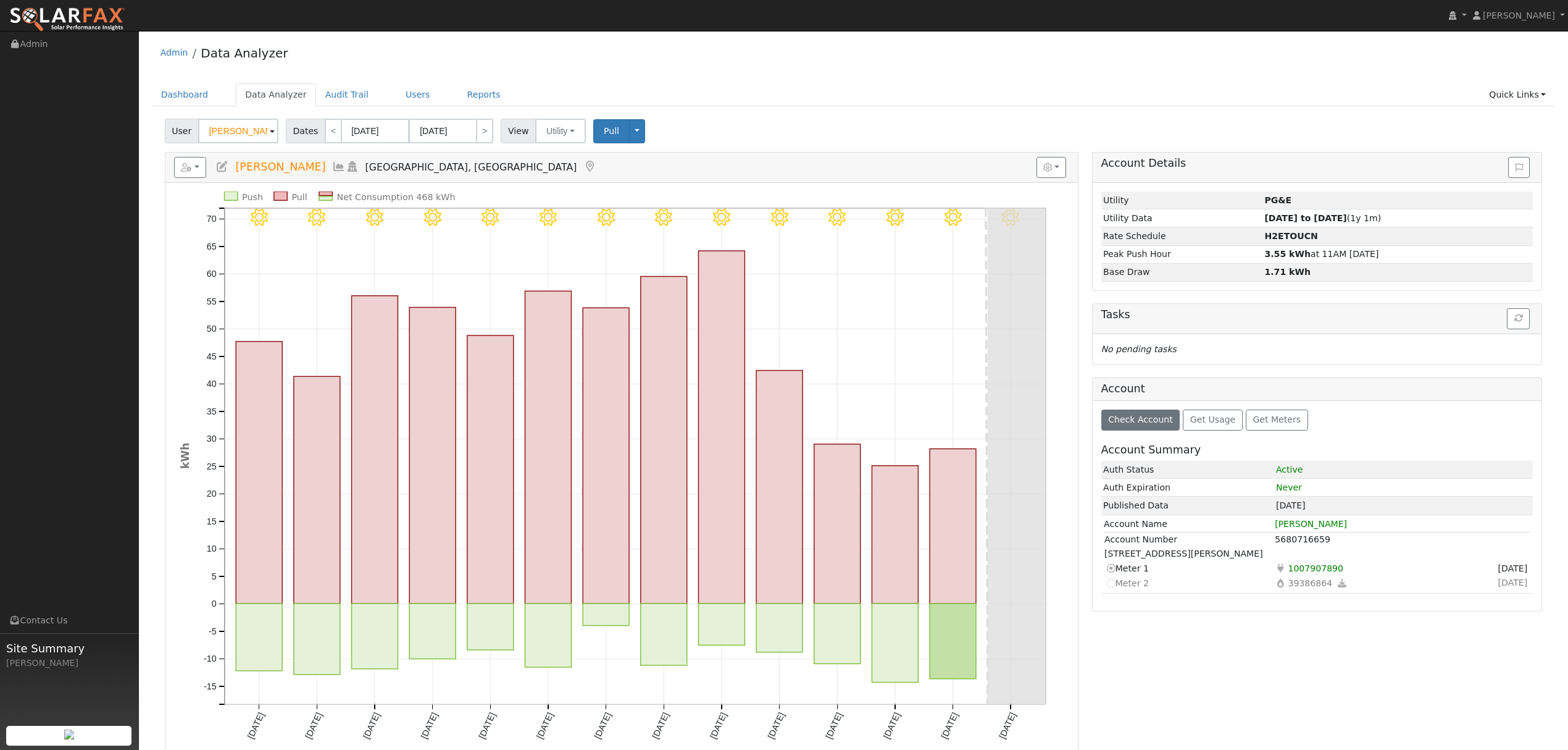
click at [332, 165] on icon at bounding box center [339, 167] width 13 height 11
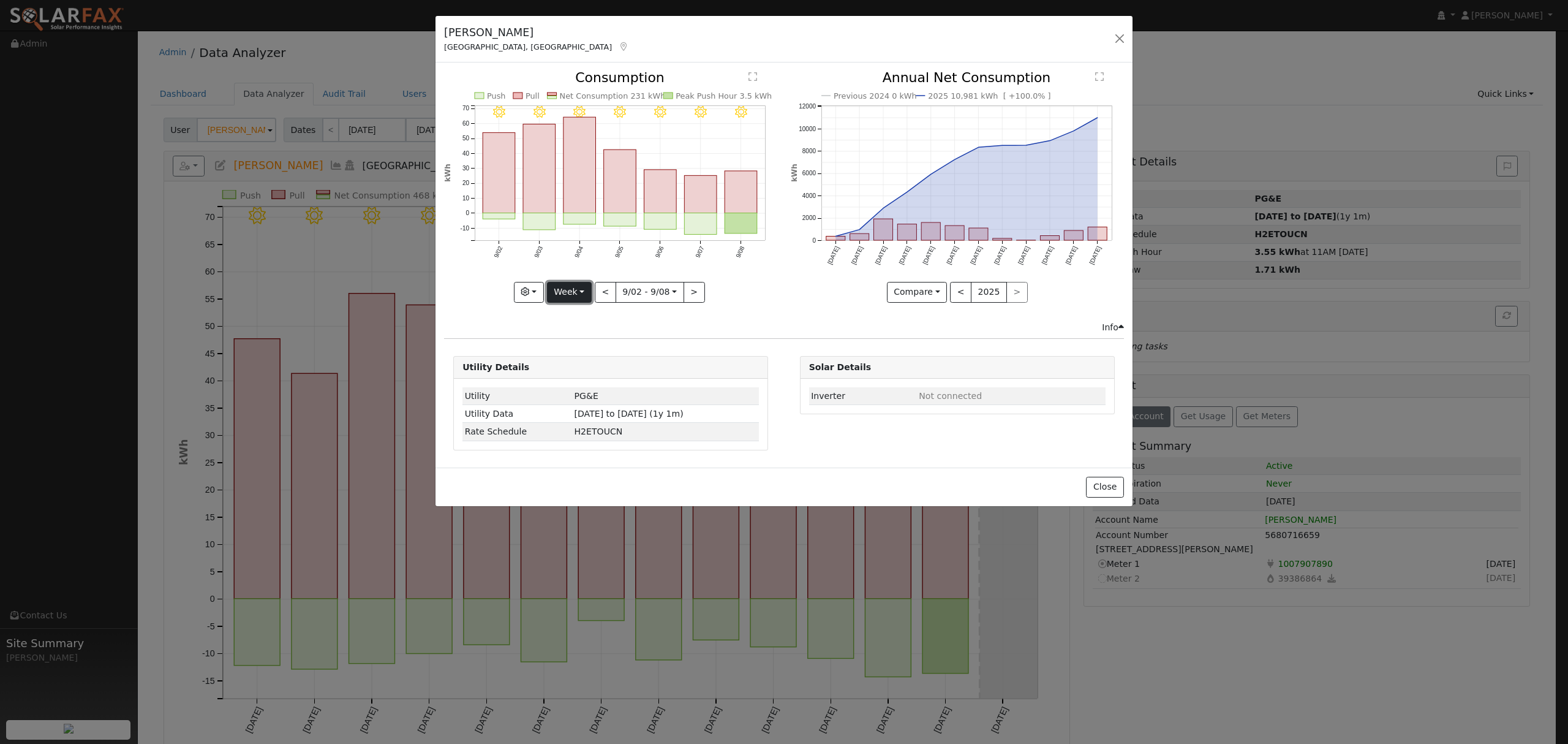
click at [572, 288] on button "Week" at bounding box center [570, 292] width 45 height 21
click at [576, 368] on link "Year" at bounding box center [589, 369] width 85 height 17
type input "[DATE]"
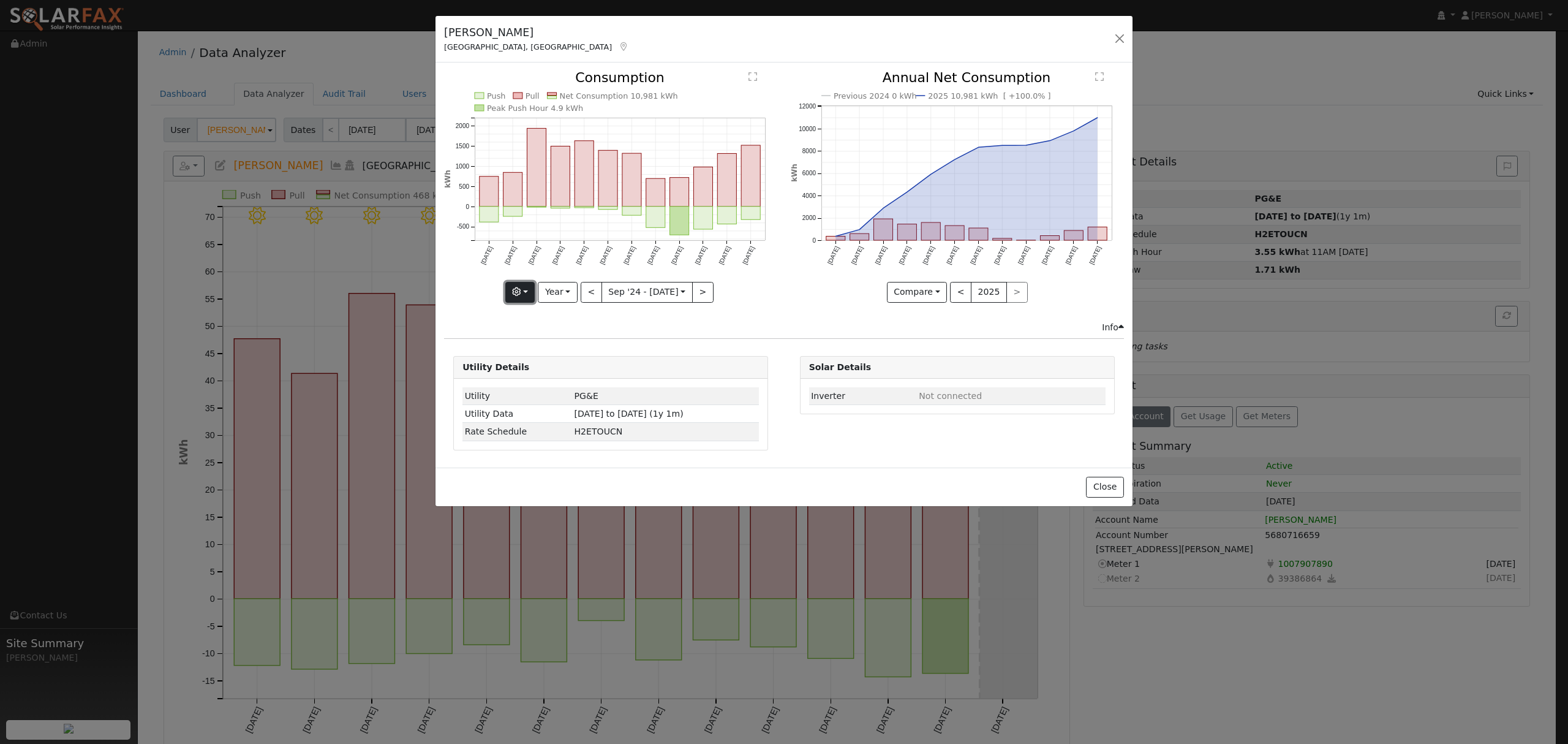
click at [518, 290] on icon "button" at bounding box center [516, 291] width 9 height 9
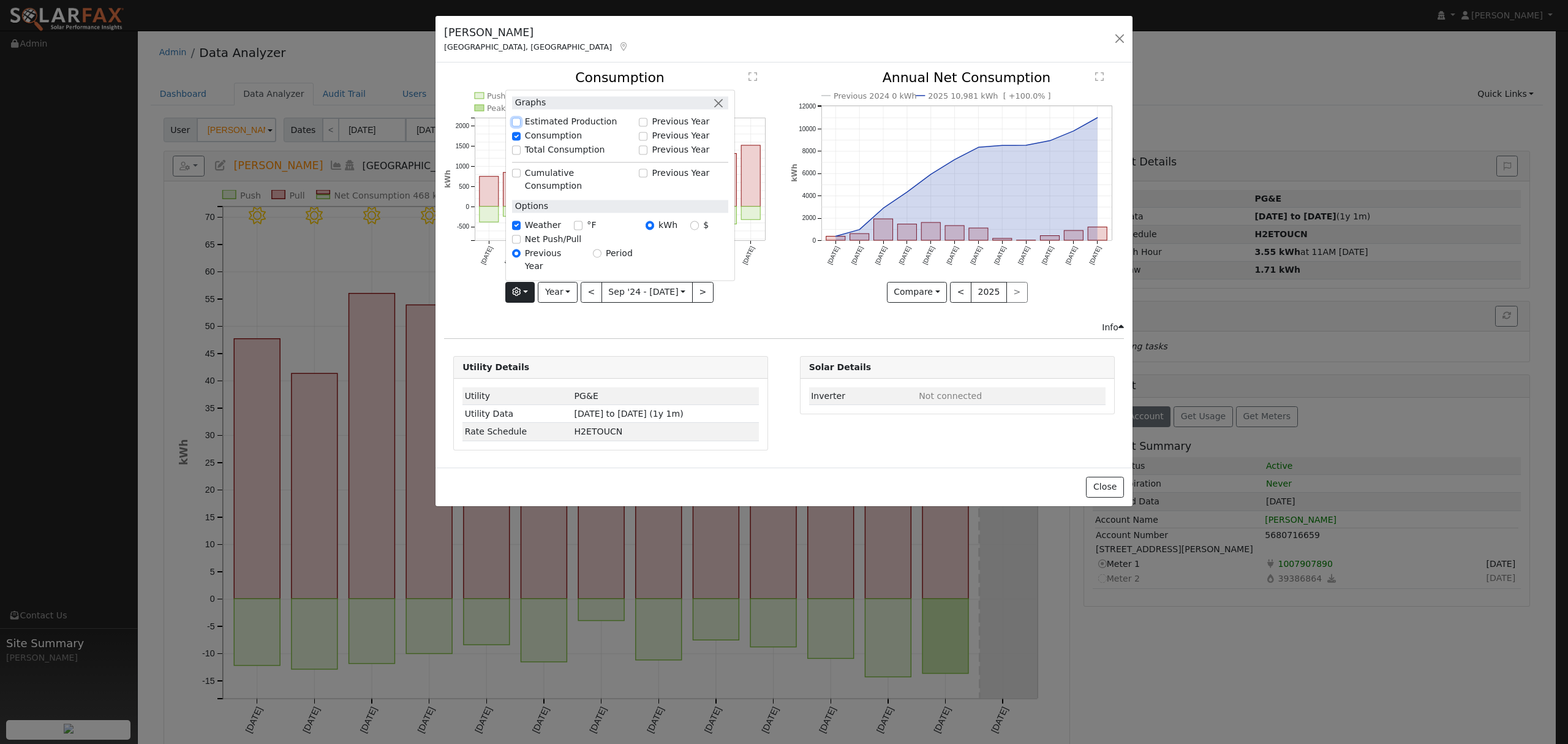
click at [518, 126] on input "Estimated Production" at bounding box center [516, 122] width 9 height 9
checkbox input "true"
click at [732, 325] on div "Info" at bounding box center [784, 327] width 693 height 13
